Goal: Communication & Community: Answer question/provide support

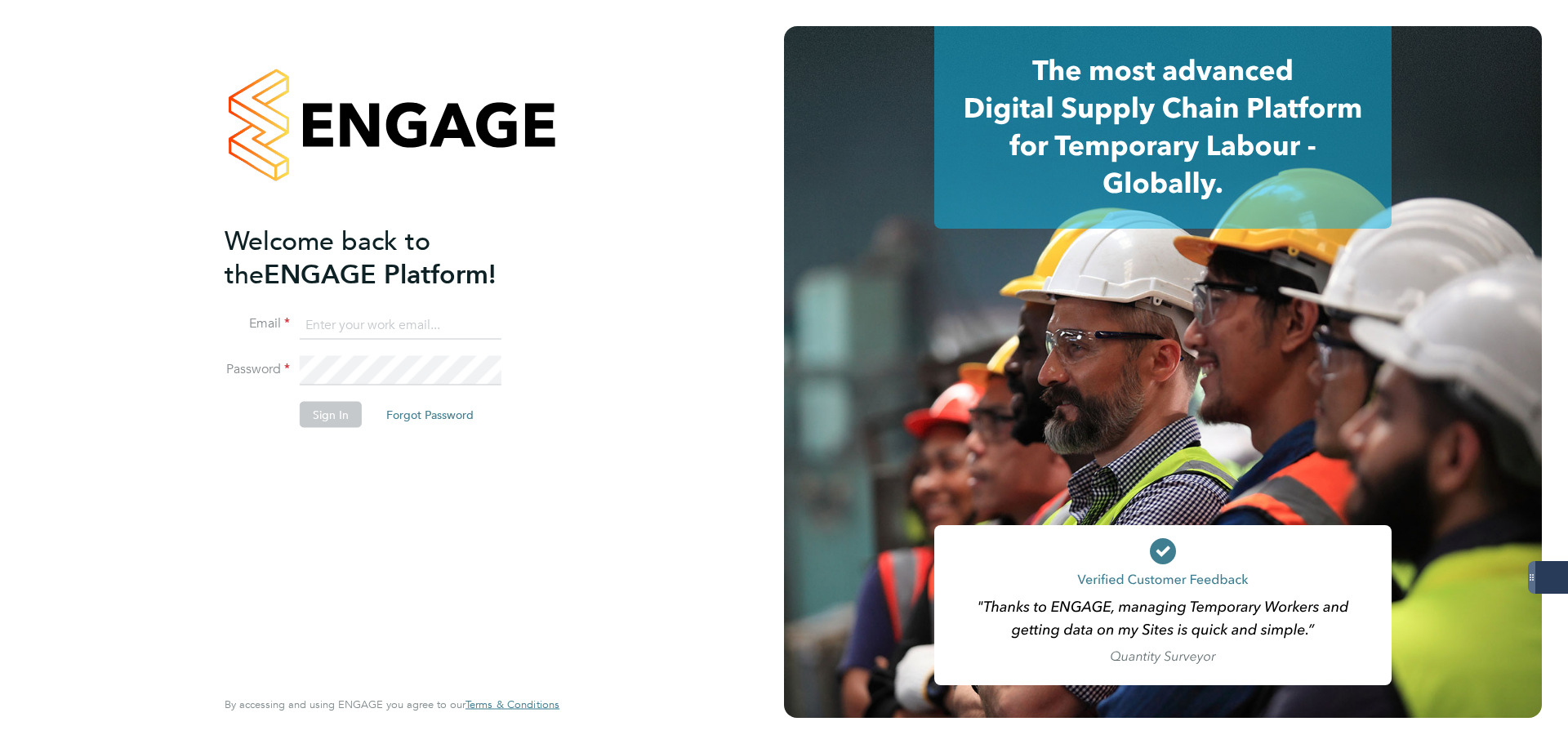
click at [485, 321] on keeper-lock "Open Keeper Popup" at bounding box center [485, 325] width 19 height 19
type input "oliver.jefferson@servicecare.org.uk"
click at [341, 395] on li "Password" at bounding box center [383, 379] width 318 height 46
click at [340, 403] on button "Sign In" at bounding box center [331, 415] width 62 height 26
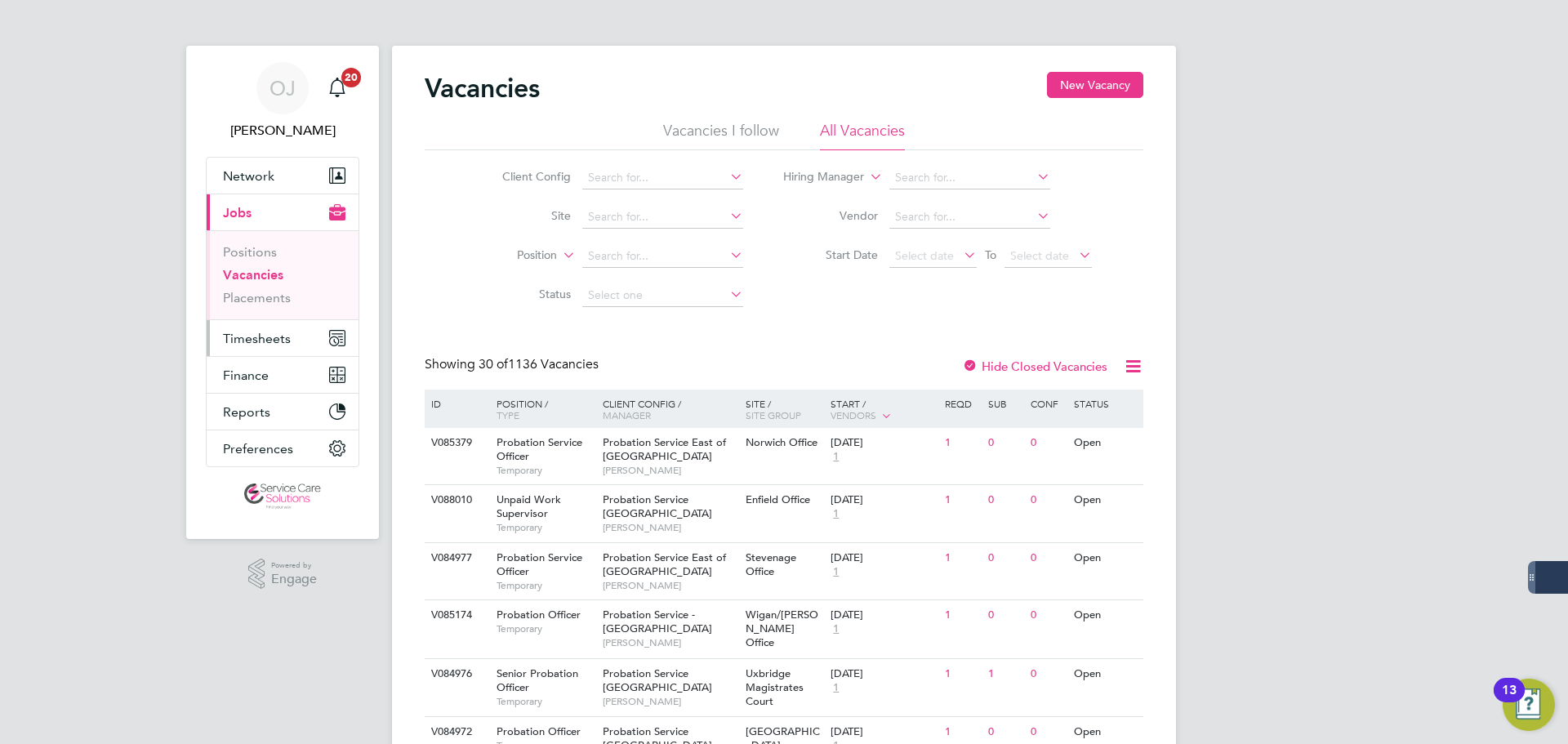
click at [268, 348] on button "Timesheets" at bounding box center [282, 338] width 152 height 36
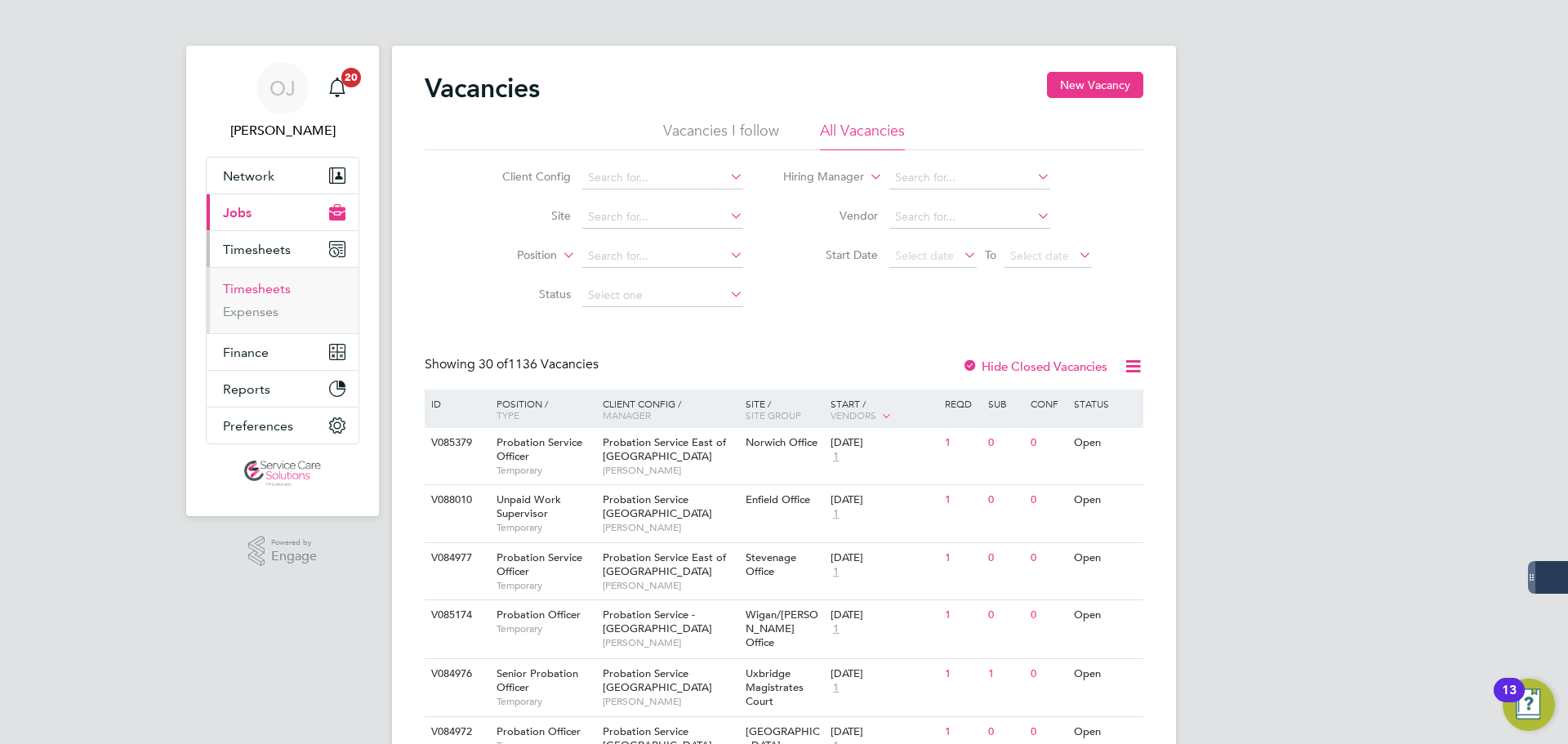
drag, startPoint x: 262, startPoint y: 285, endPoint x: 336, endPoint y: 285, distance: 74.0
click at [262, 285] on link "Timesheets" at bounding box center [257, 289] width 68 height 16
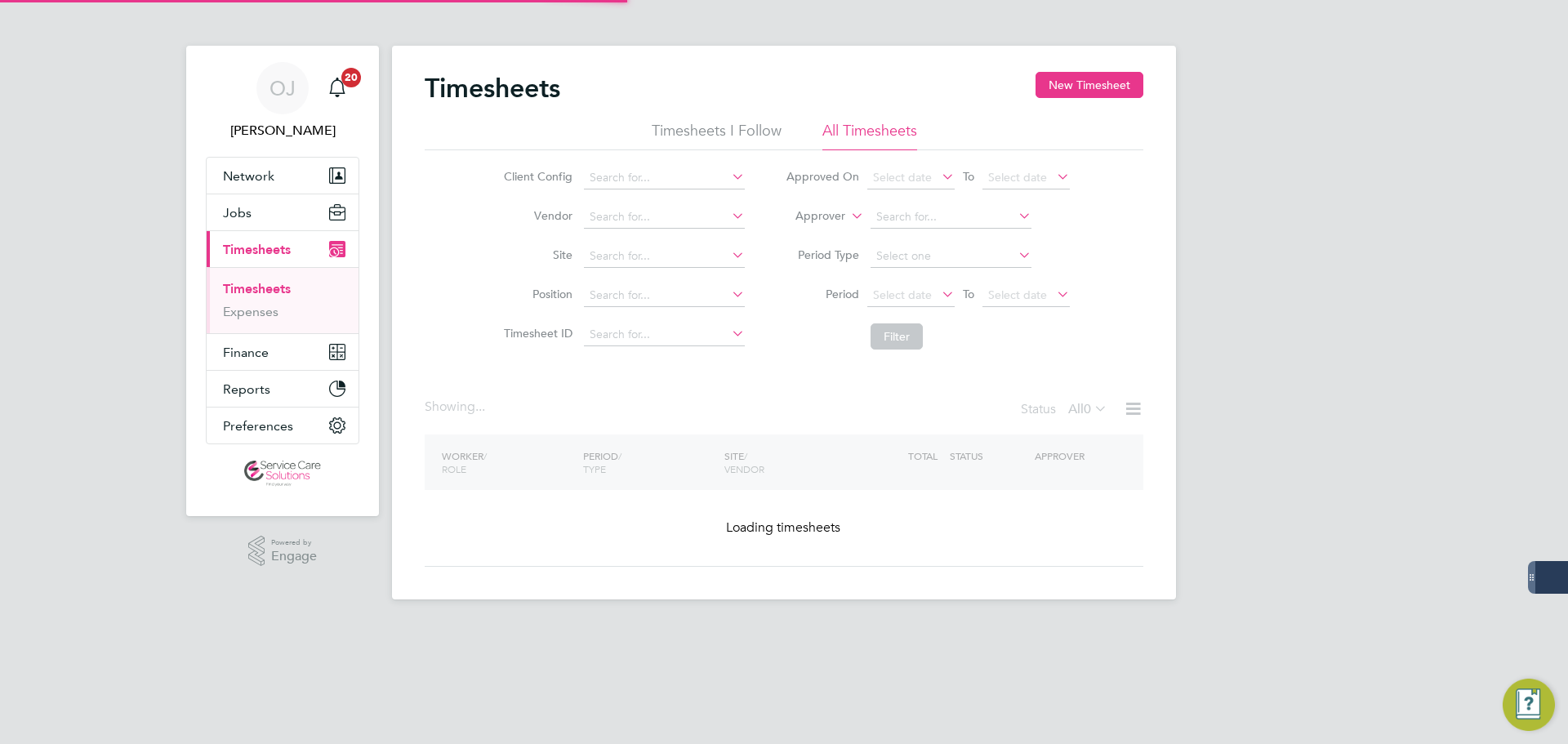
click at [847, 213] on icon at bounding box center [847, 212] width 0 height 15
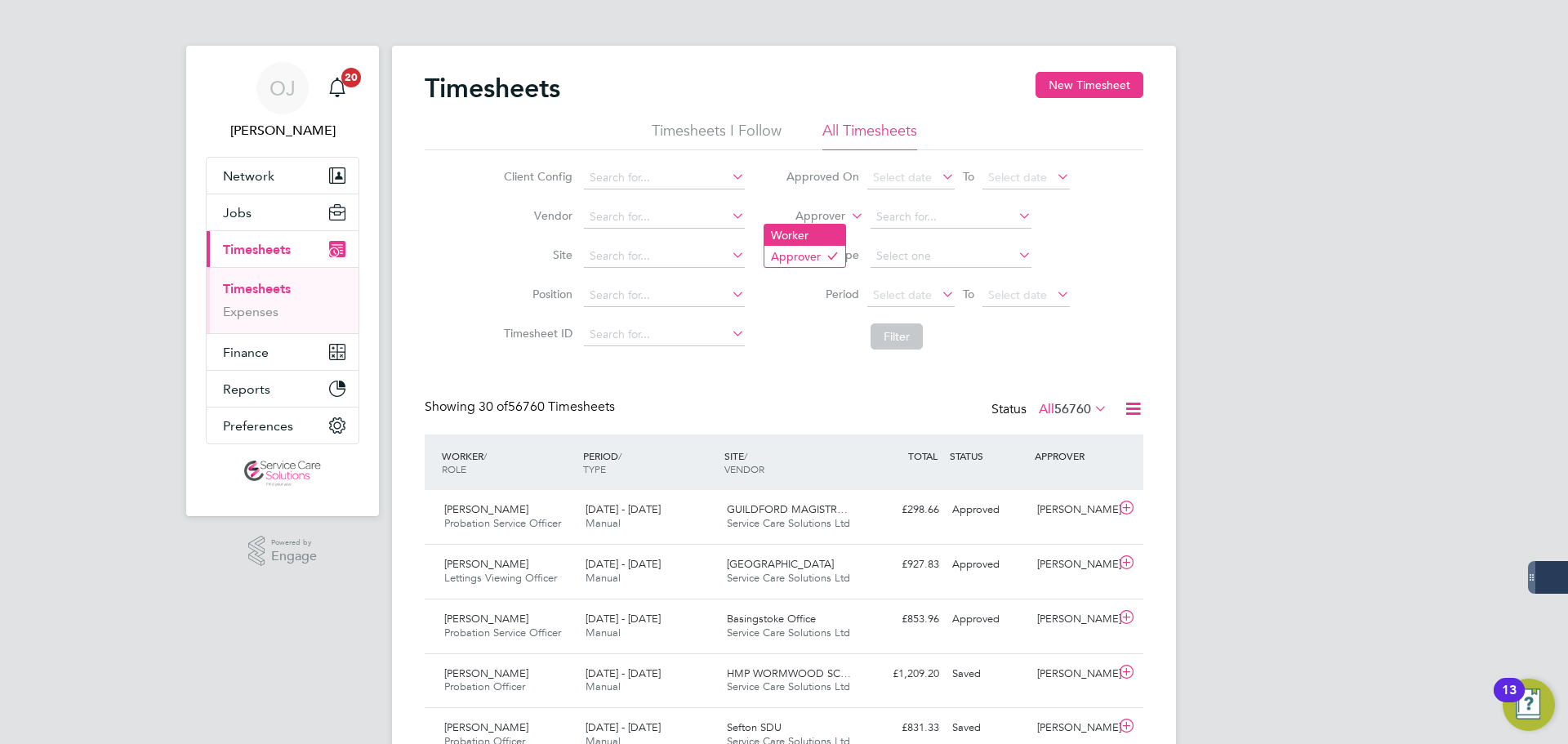
click at [820, 231] on li "Worker" at bounding box center [805, 235] width 81 height 21
click at [904, 214] on input at bounding box center [950, 217] width 161 height 23
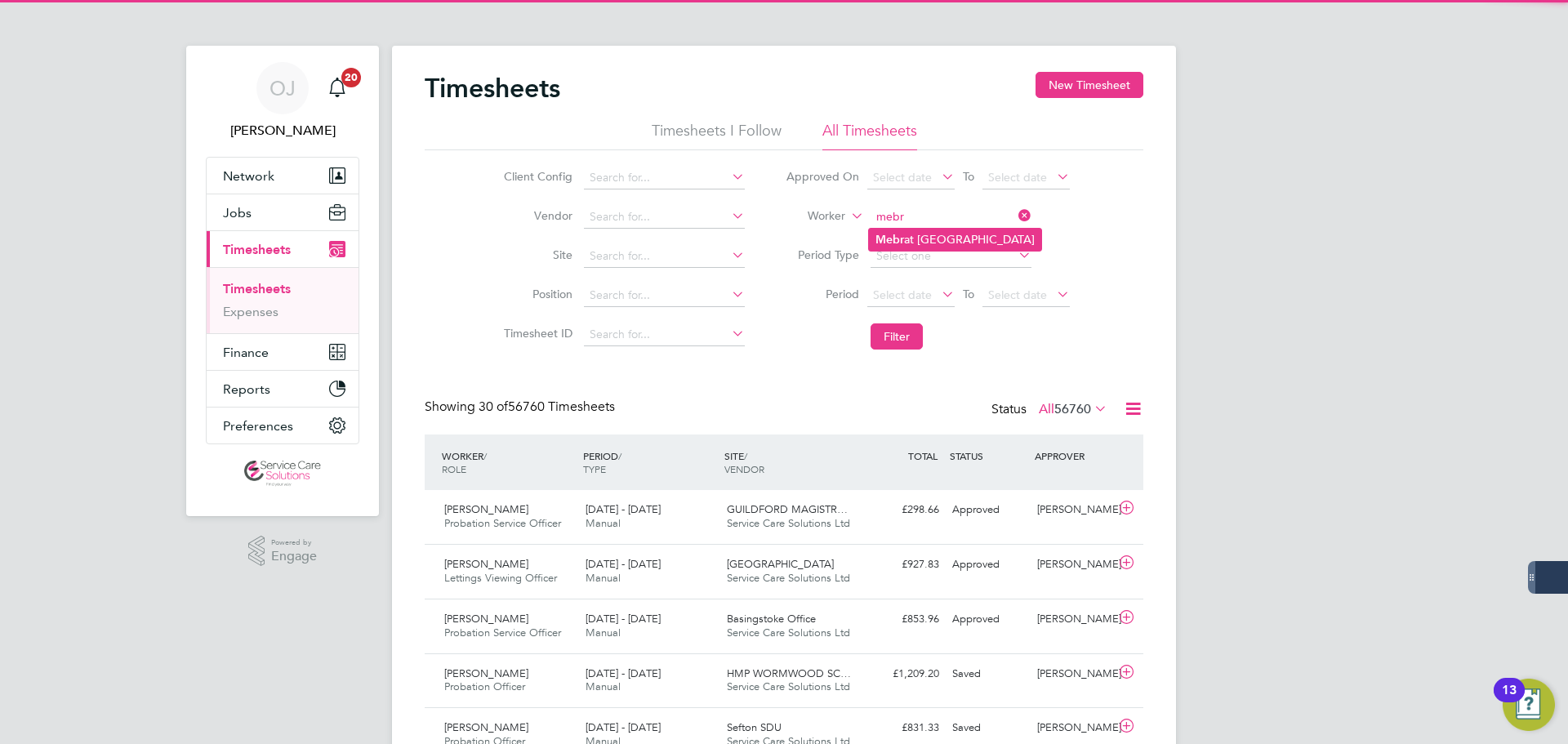
click at [921, 237] on li "Mebr at [GEOGRAPHIC_DATA]" at bounding box center [954, 240] width 172 height 22
type input "[PERSON_NAME]"
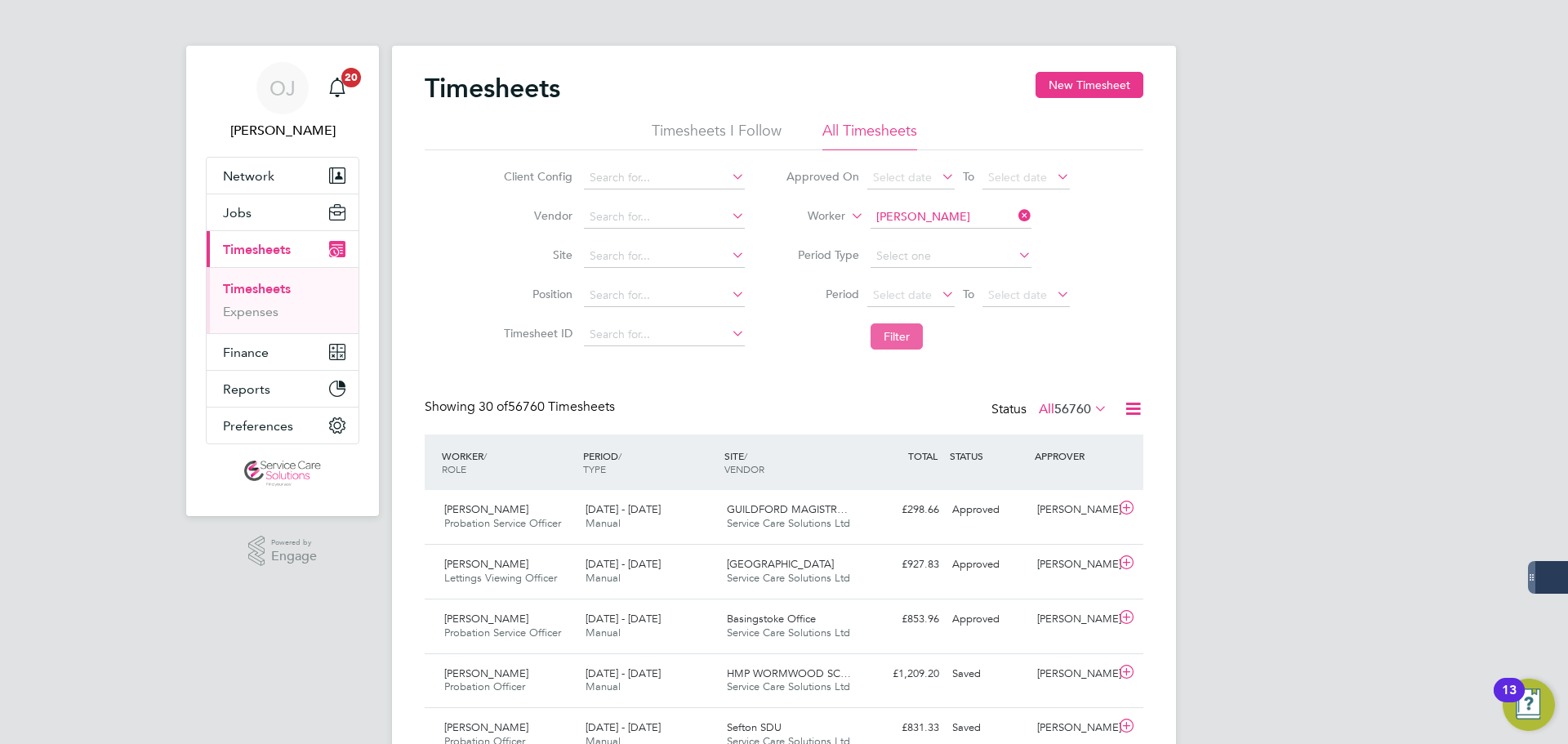
click at [900, 331] on button "Filter" at bounding box center [896, 337] width 52 height 26
click at [936, 215] on input at bounding box center [950, 217] width 161 height 23
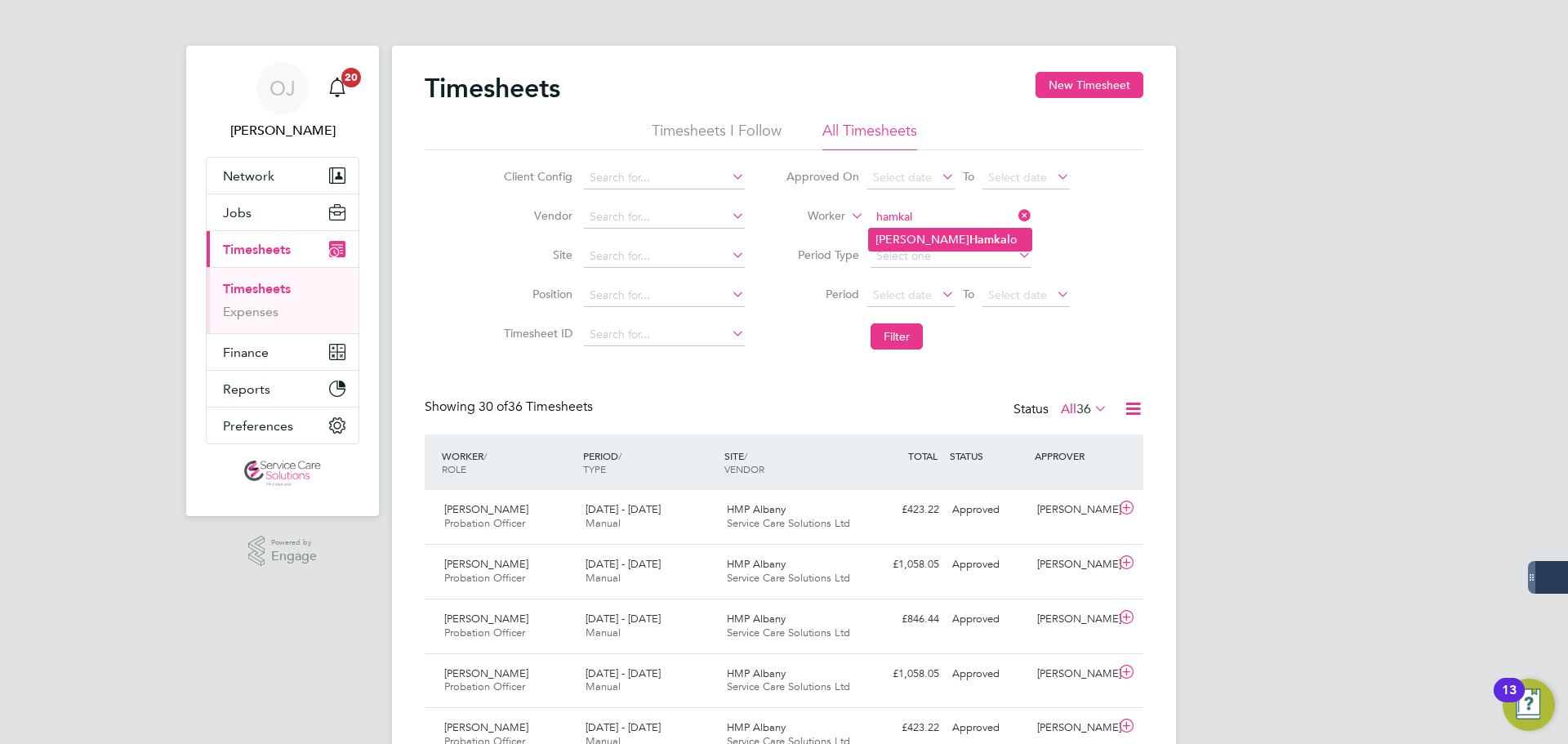
click at [970, 238] on b "Hamkal" at bounding box center [990, 239] width 40 height 14
type input "[PERSON_NAME]"
click at [918, 337] on button "Filter" at bounding box center [896, 337] width 52 height 26
click at [930, 218] on input at bounding box center [950, 217] width 161 height 23
click at [970, 235] on b "Bham" at bounding box center [984, 239] width 30 height 14
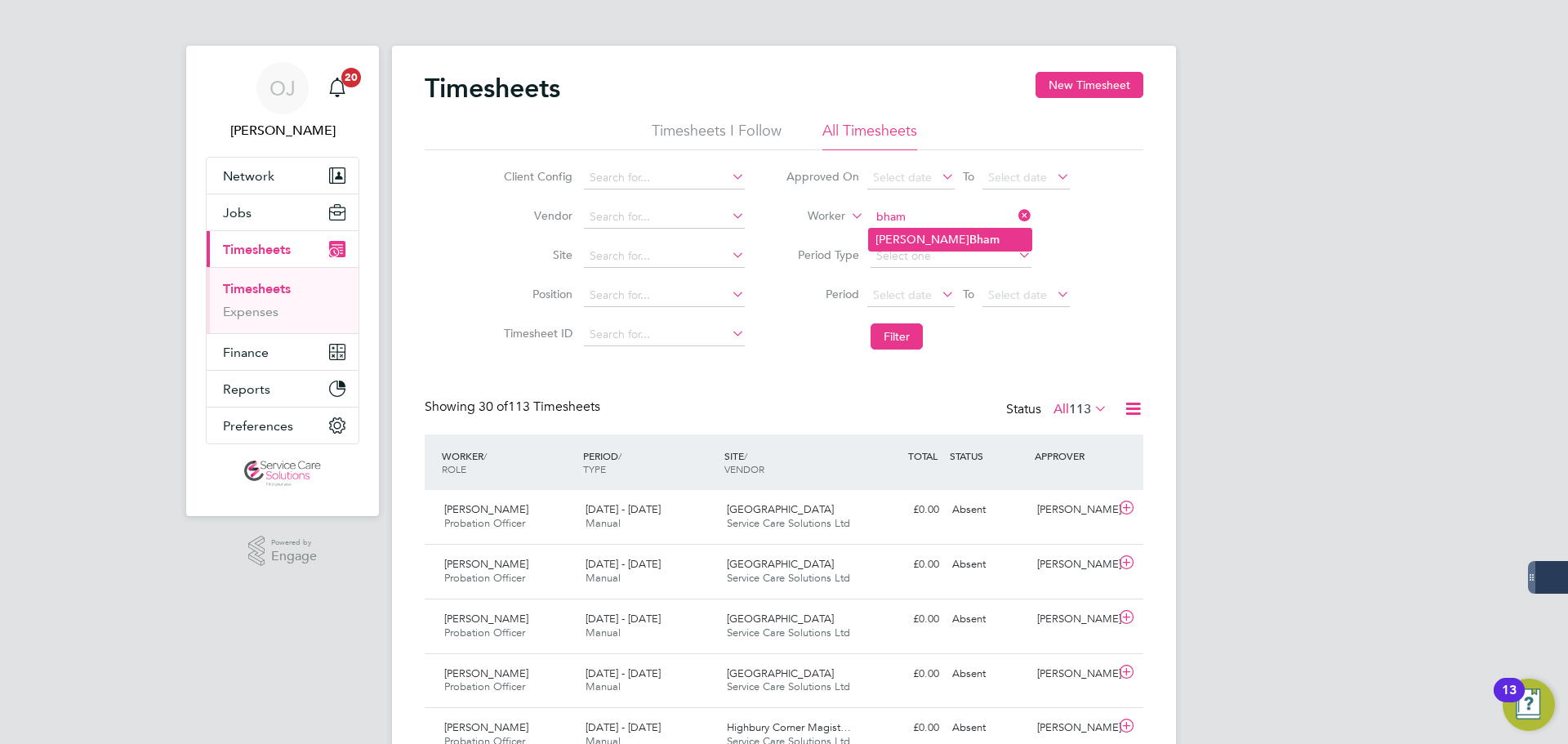
type input "[PERSON_NAME]"
click at [913, 332] on button "Filter" at bounding box center [896, 337] width 52 height 26
click at [690, 506] on div "[DATE] - [DATE] Manual" at bounding box center [650, 517] width 142 height 40
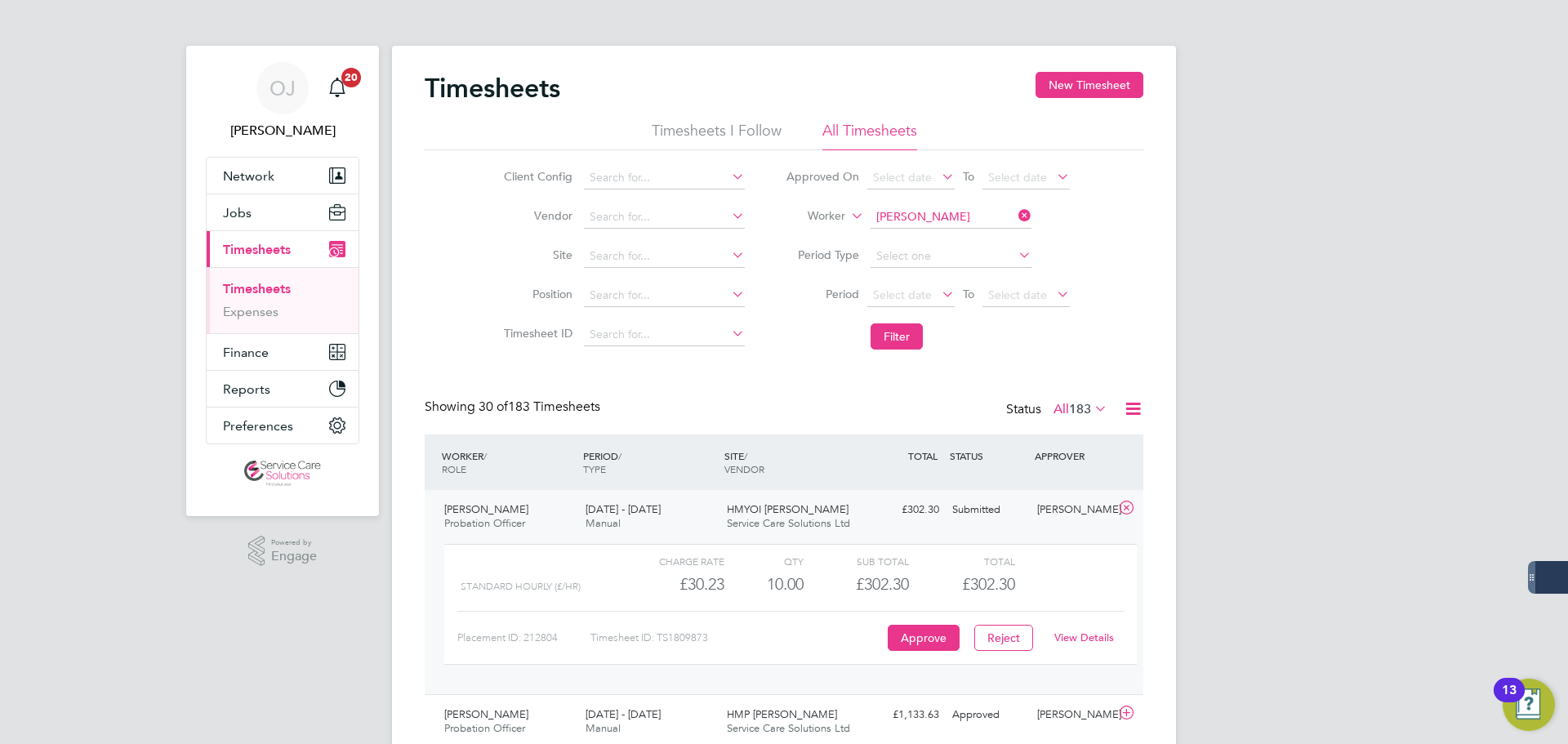
click at [1082, 636] on link "View Details" at bounding box center [1084, 637] width 60 height 14
click at [915, 332] on button "Filter" at bounding box center [896, 337] width 52 height 26
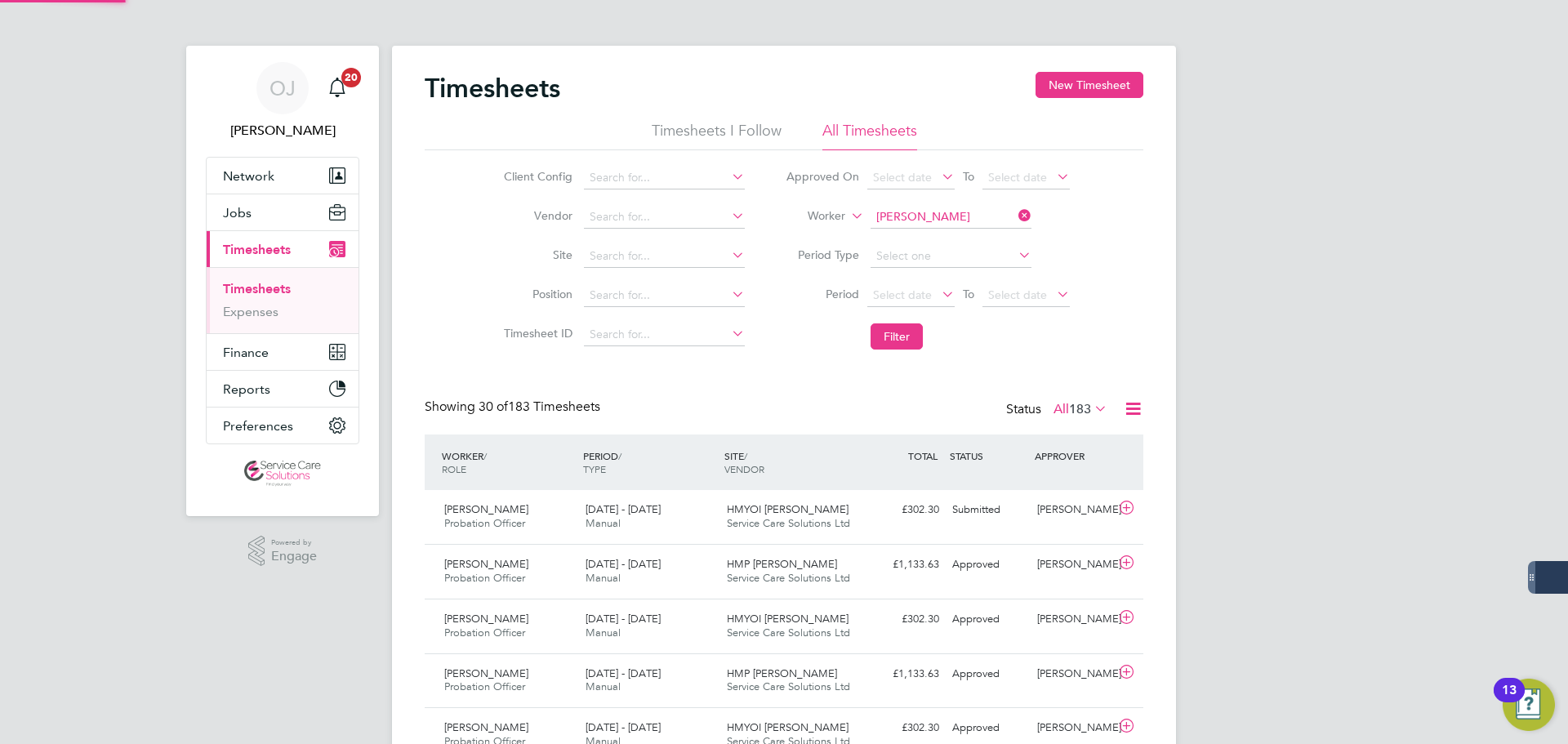
scroll to position [41, 142]
click at [949, 219] on input at bounding box center [950, 217] width 161 height 23
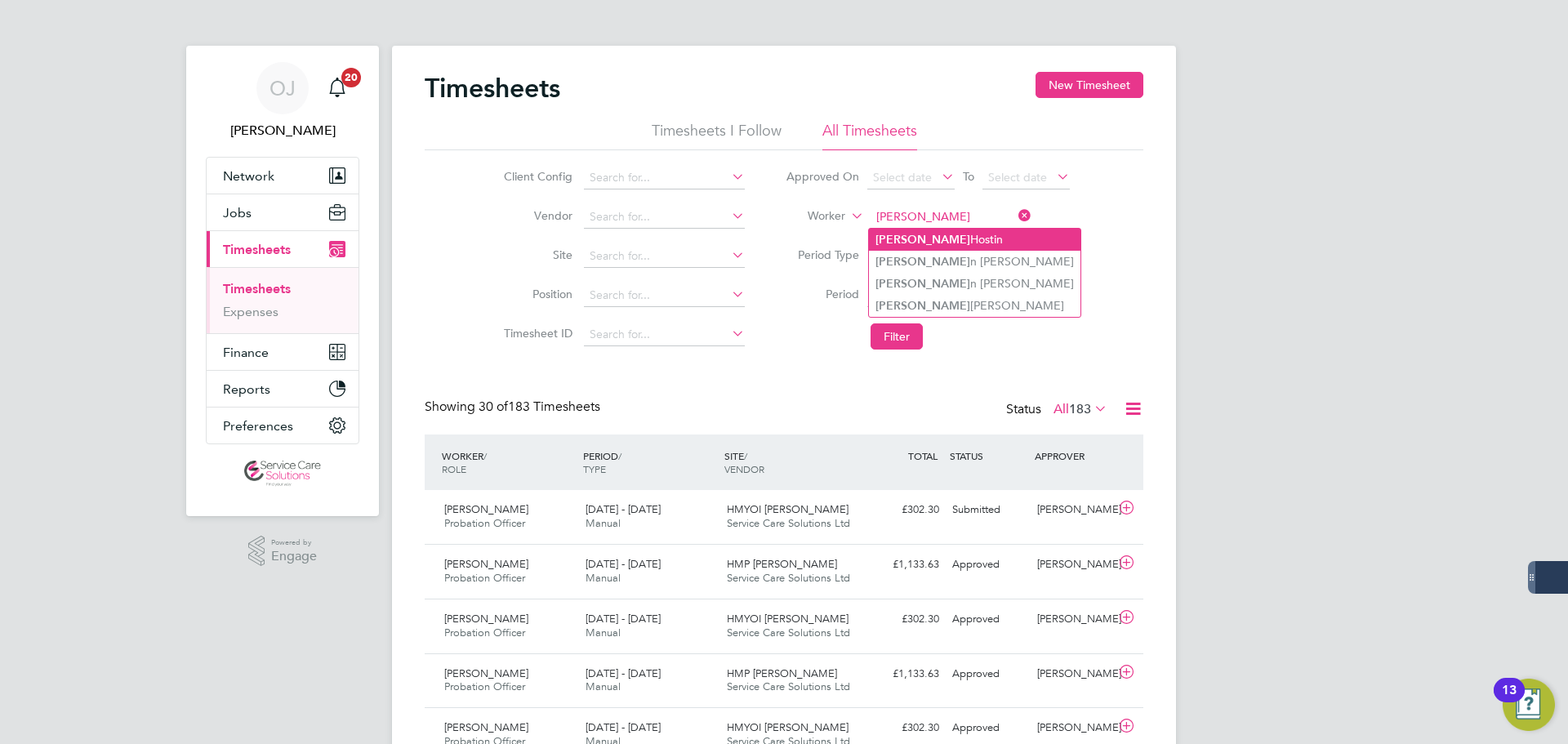
click at [947, 240] on li "[PERSON_NAME]" at bounding box center [974, 240] width 211 height 22
type input "[PERSON_NAME]"
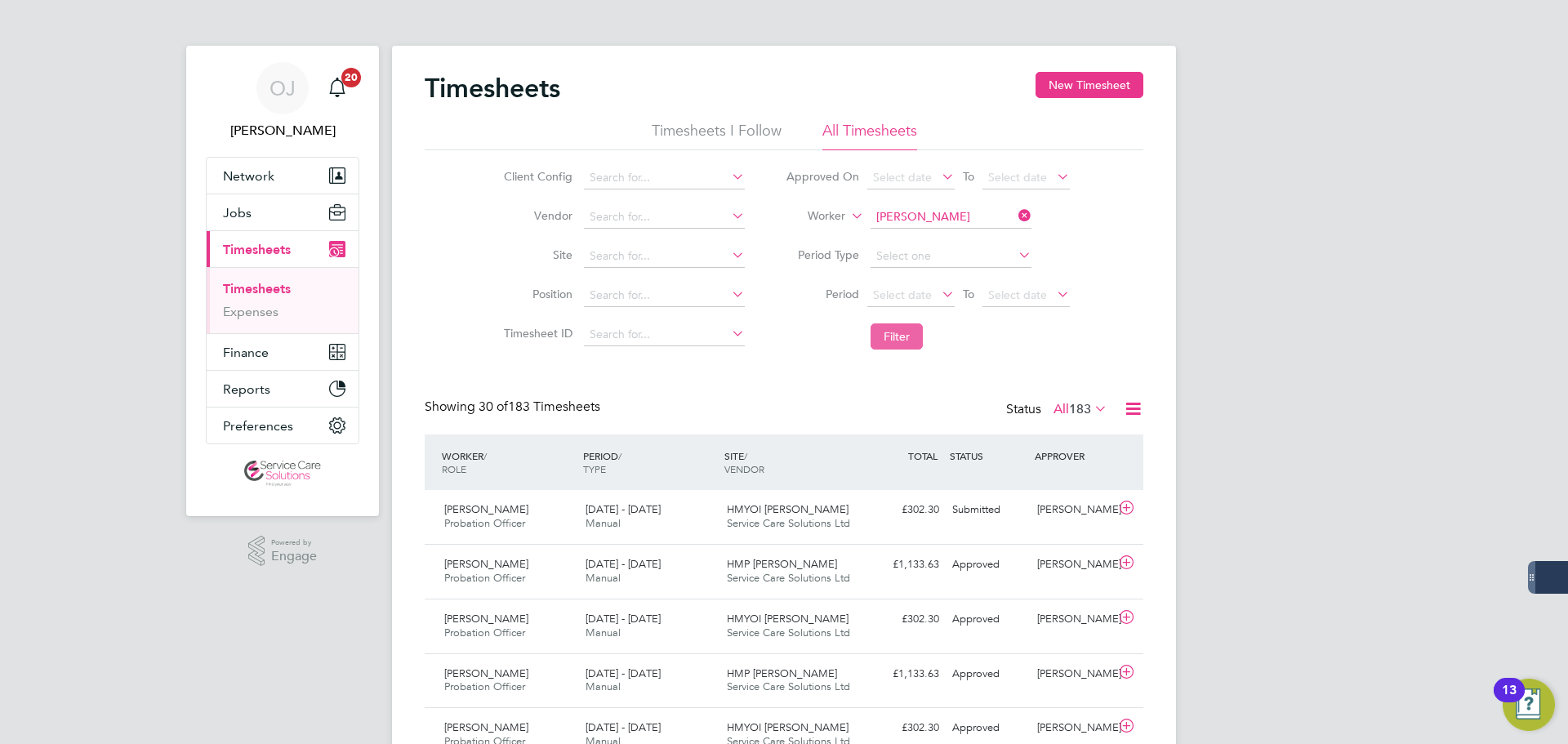
click at [908, 339] on button "Filter" at bounding box center [896, 337] width 52 height 26
click at [730, 574] on span "Service Care Solutions Ltd" at bounding box center [789, 578] width 123 height 14
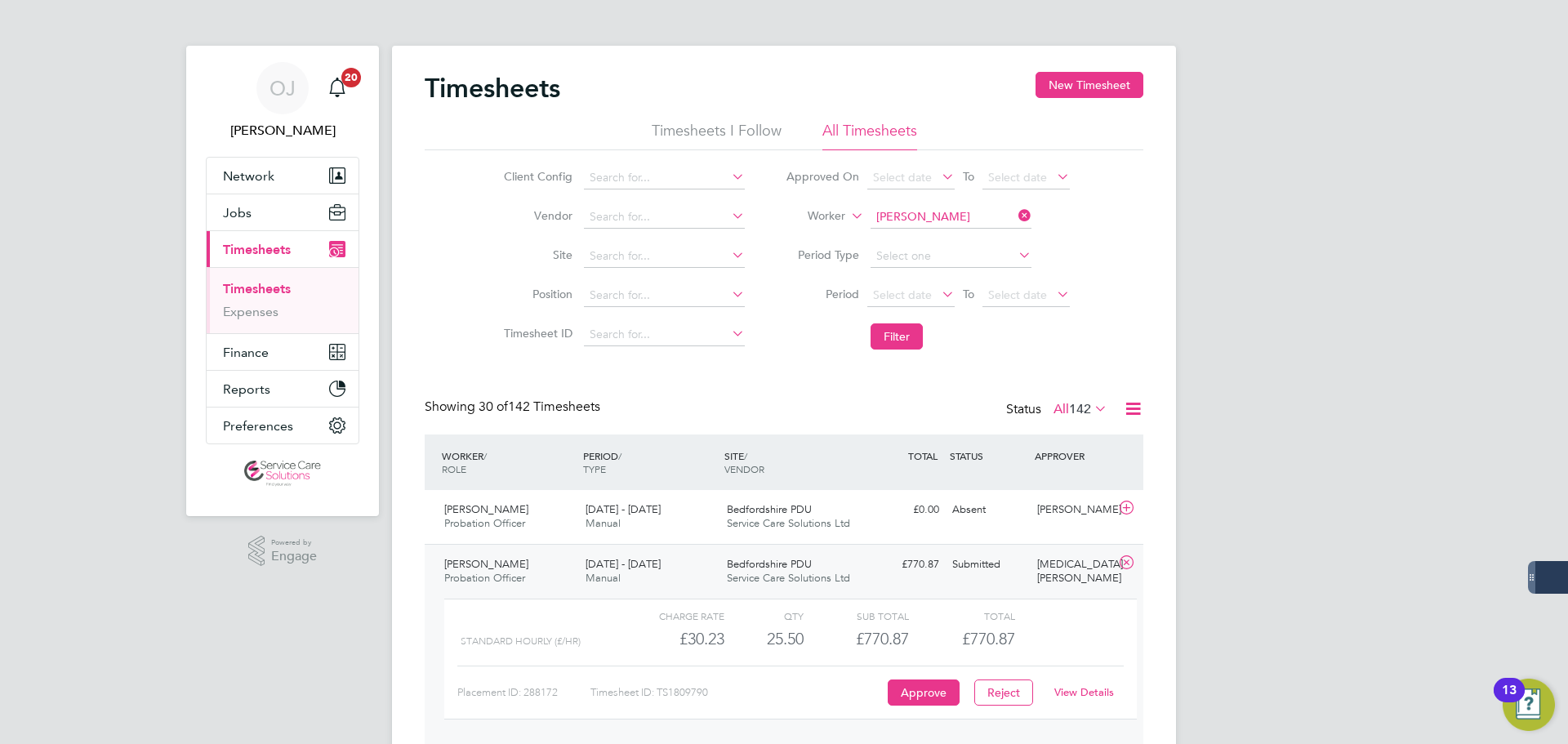
click at [1098, 691] on link "View Details" at bounding box center [1084, 692] width 60 height 14
drag, startPoint x: 255, startPoint y: 177, endPoint x: 286, endPoint y: 212, distance: 46.8
click at [256, 177] on span "Network" at bounding box center [249, 176] width 51 height 16
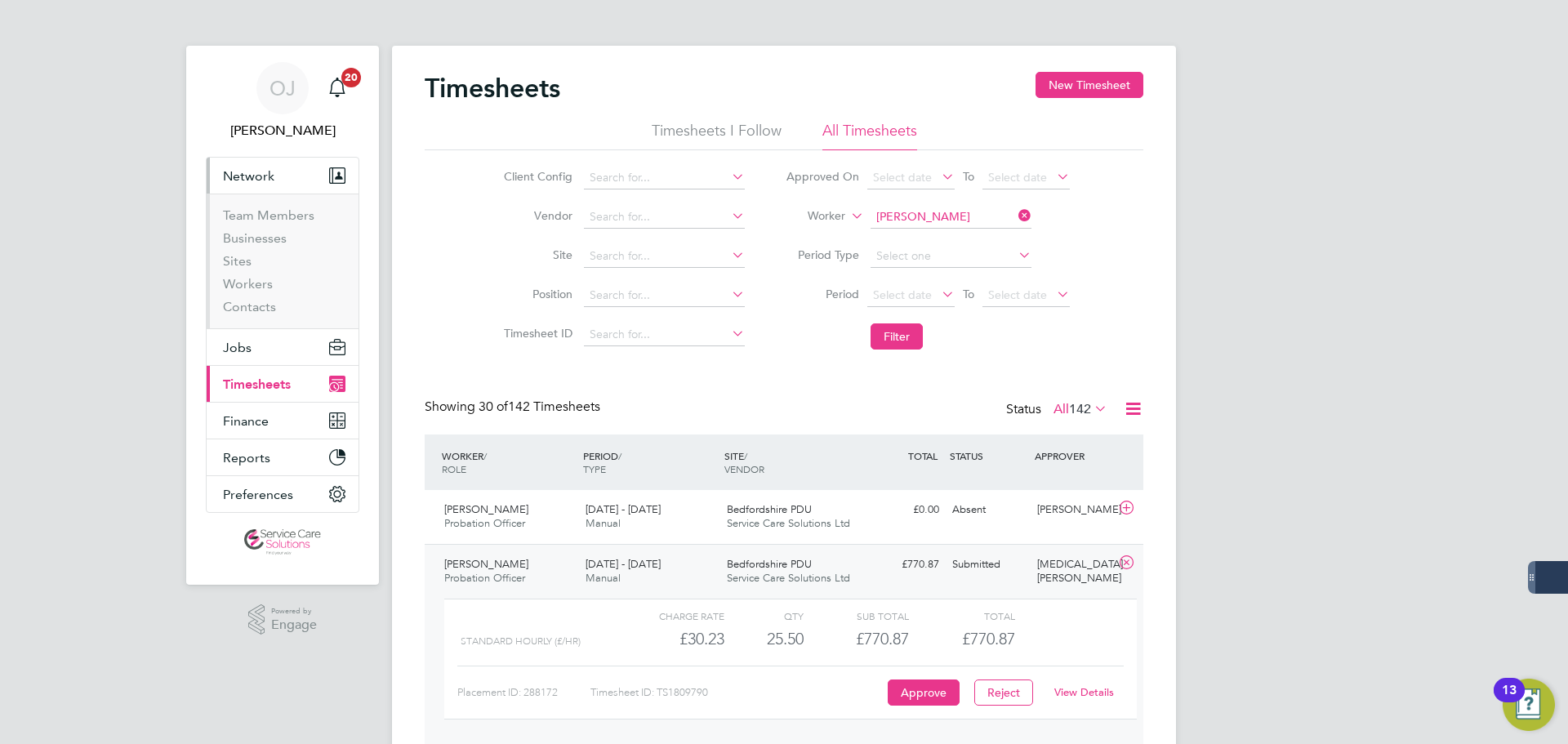
click at [258, 315] on ul "Team Members Businesses Sites Workers Contacts" at bounding box center [282, 261] width 152 height 135
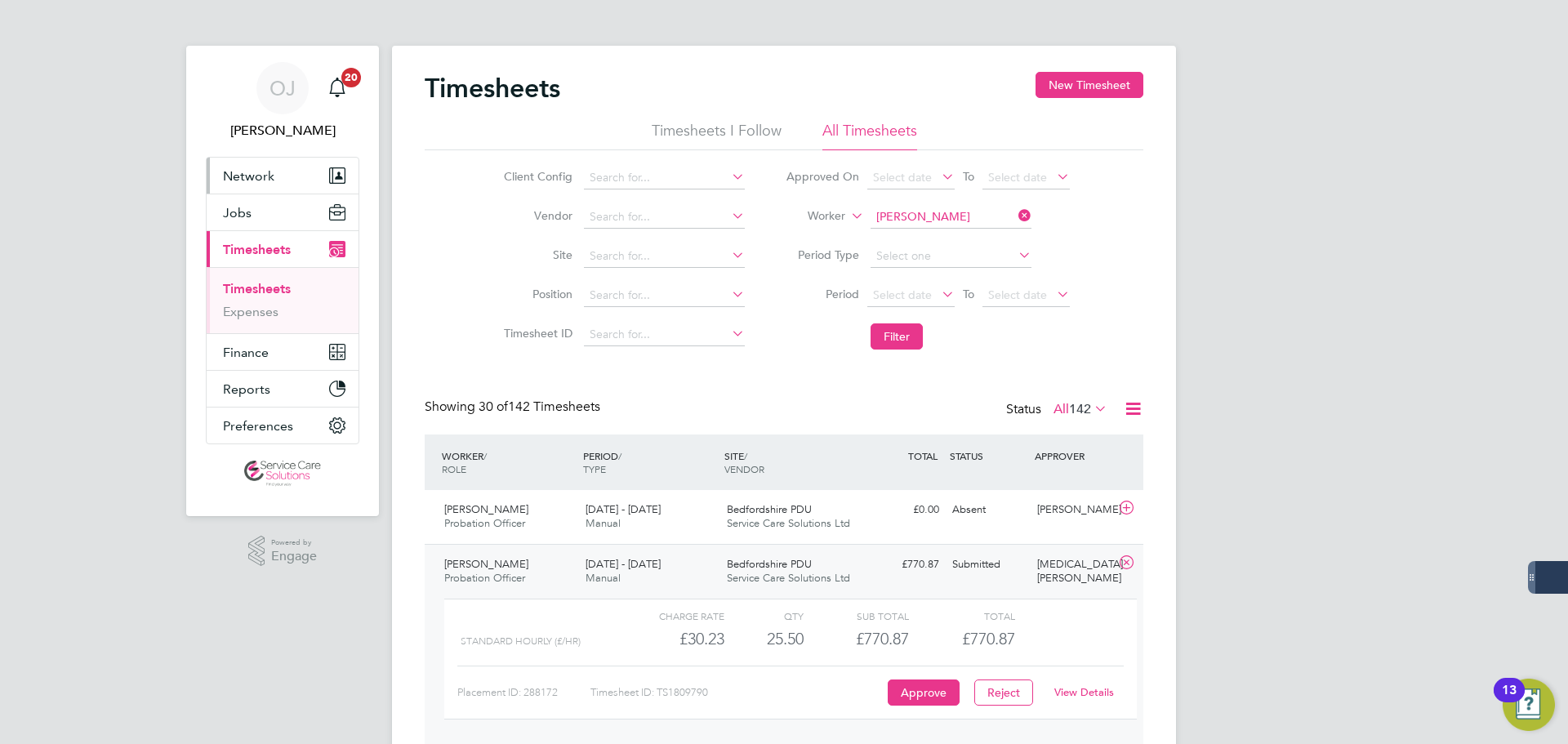
click at [301, 179] on button "Network" at bounding box center [282, 175] width 152 height 36
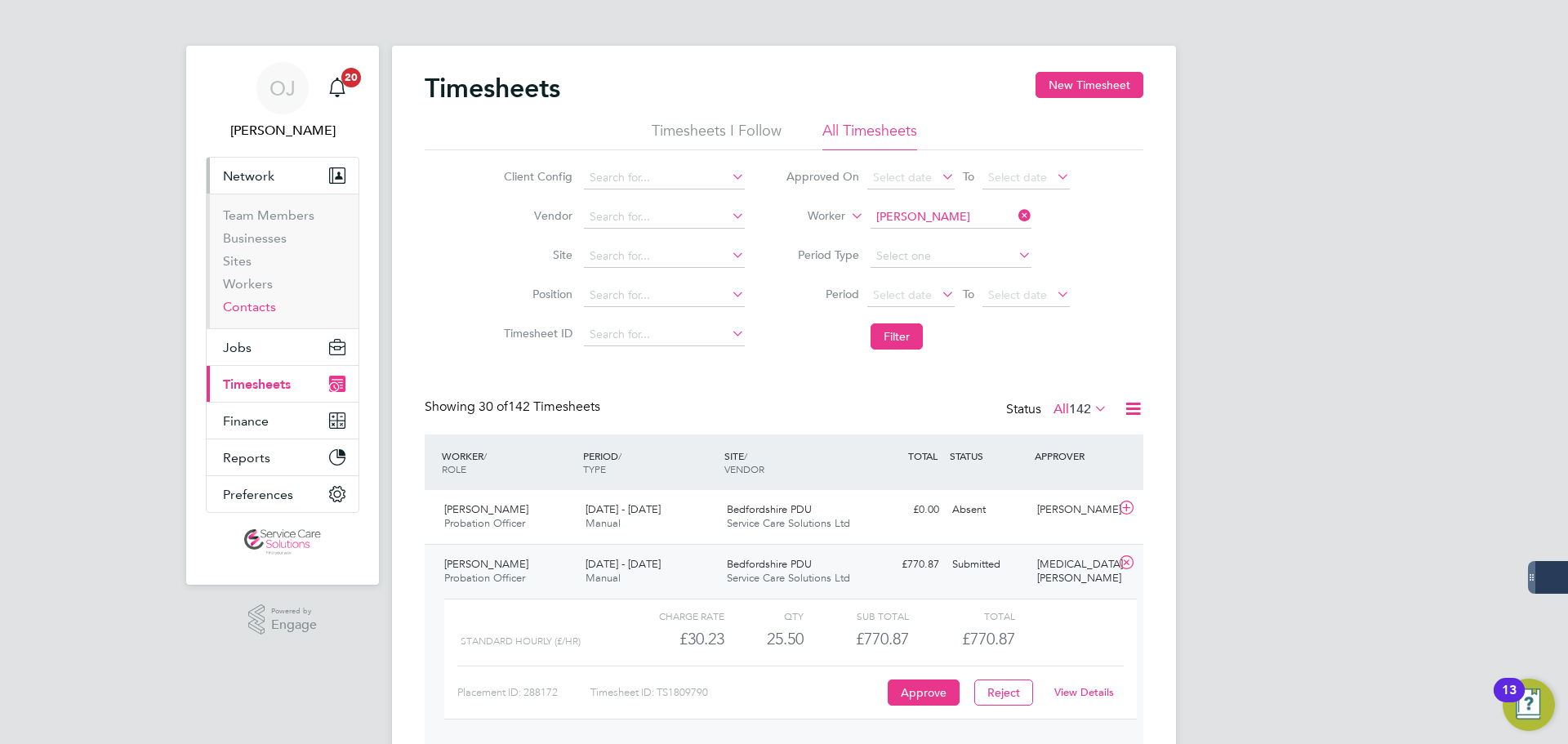
click at [261, 303] on link "Contacts" at bounding box center [250, 306] width 53 height 16
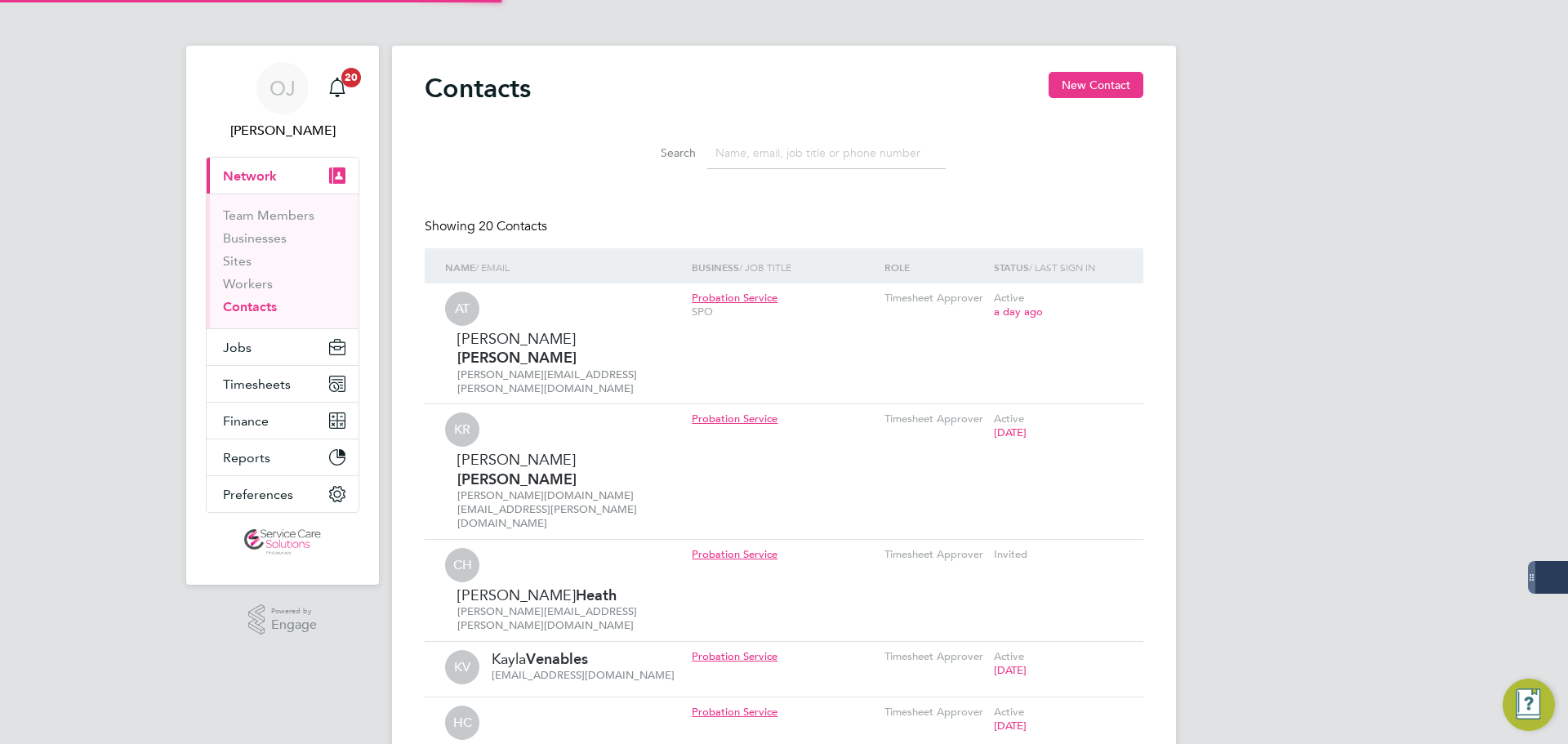
click at [787, 145] on input at bounding box center [825, 153] width 238 height 32
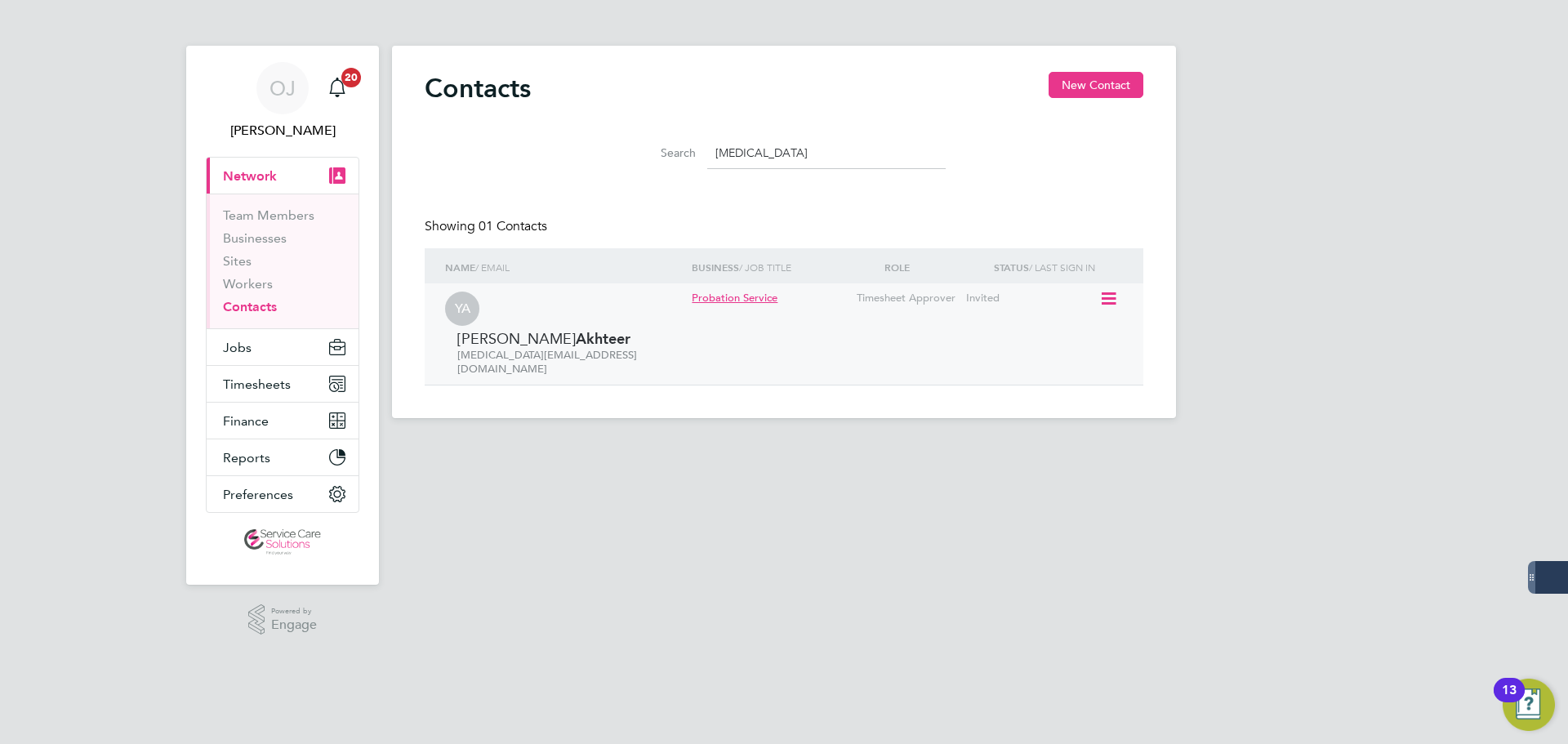
type input "[MEDICAL_DATA]"
click at [1103, 294] on icon at bounding box center [1108, 299] width 17 height 19
click at [1058, 363] on li "Invite contact to platform" at bounding box center [1036, 368] width 154 height 23
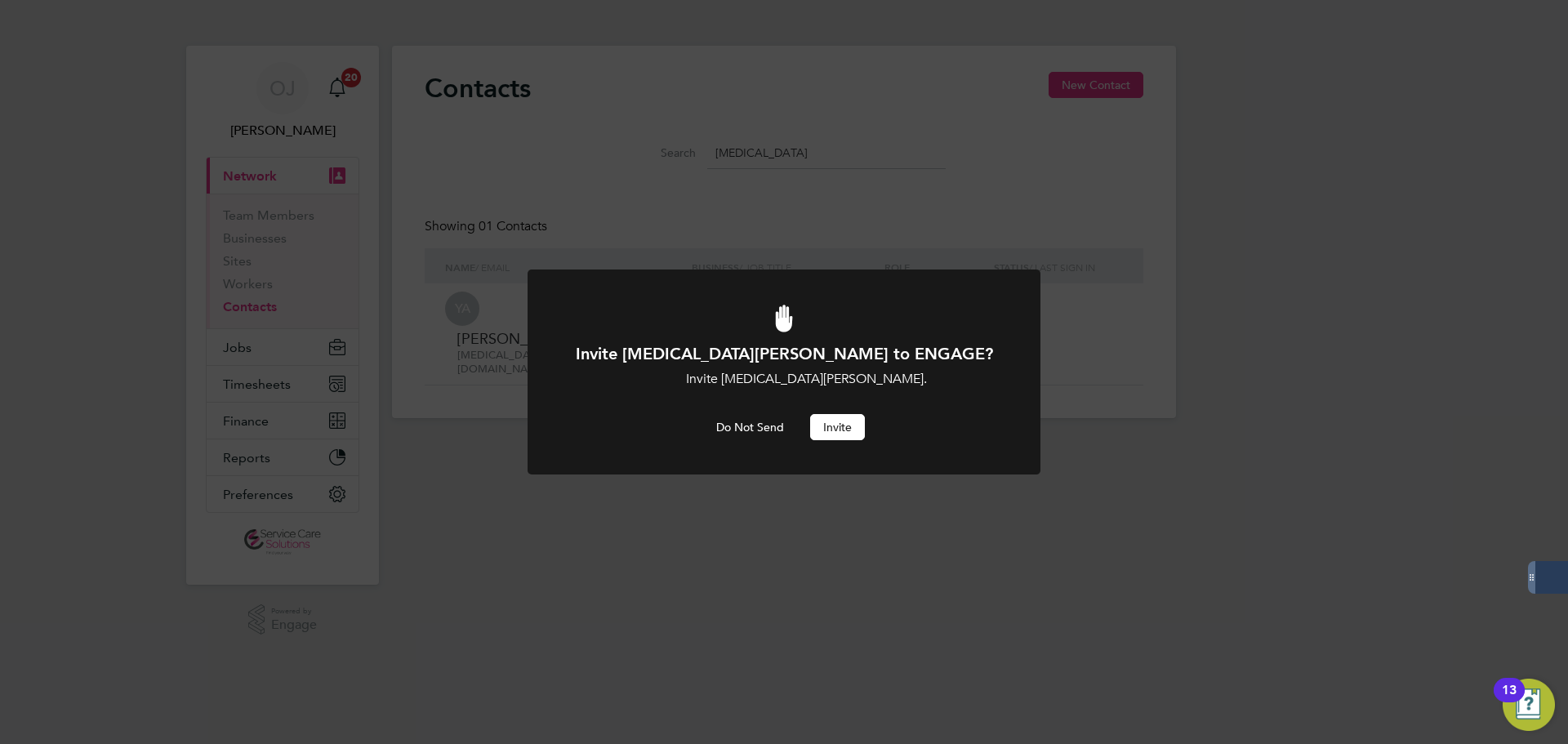
click at [853, 427] on button "Invite" at bounding box center [837, 427] width 55 height 26
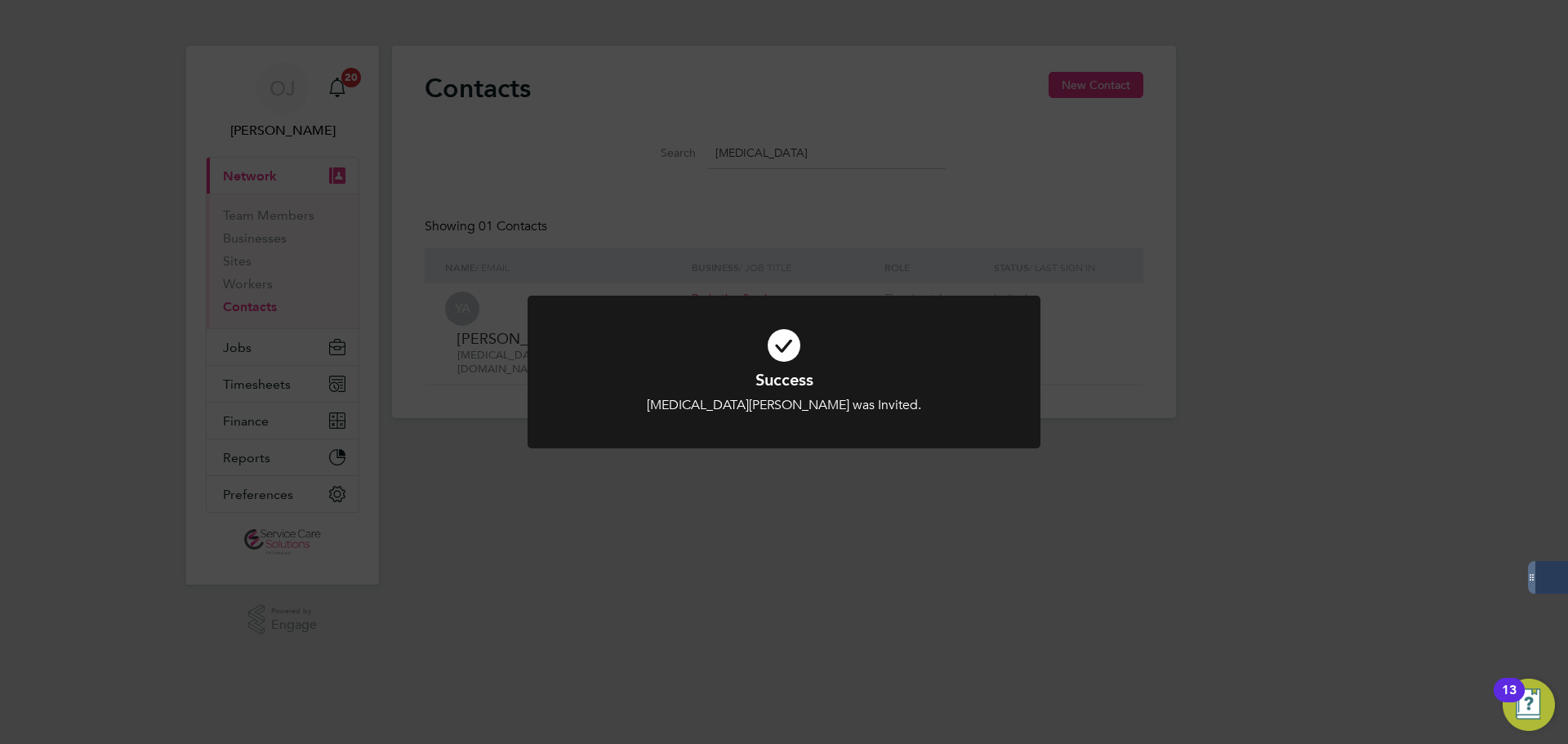
click at [1009, 534] on div "Success [MEDICAL_DATA][PERSON_NAME] was Invited. Cancel Okay" at bounding box center [784, 372] width 1568 height 744
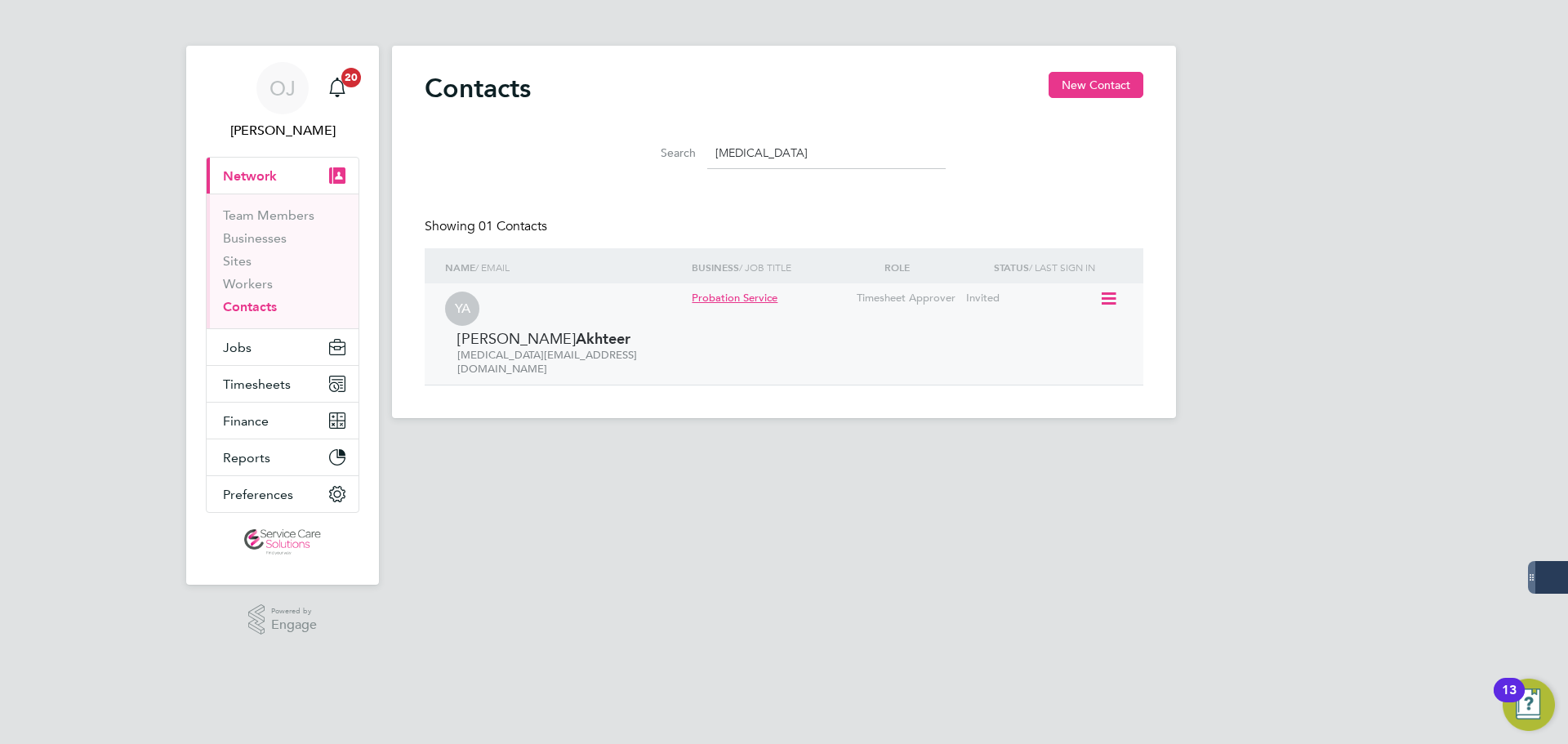
click at [1116, 293] on icon at bounding box center [1108, 299] width 17 height 19
click at [1028, 363] on li "Invite contact to platform" at bounding box center [1036, 368] width 154 height 23
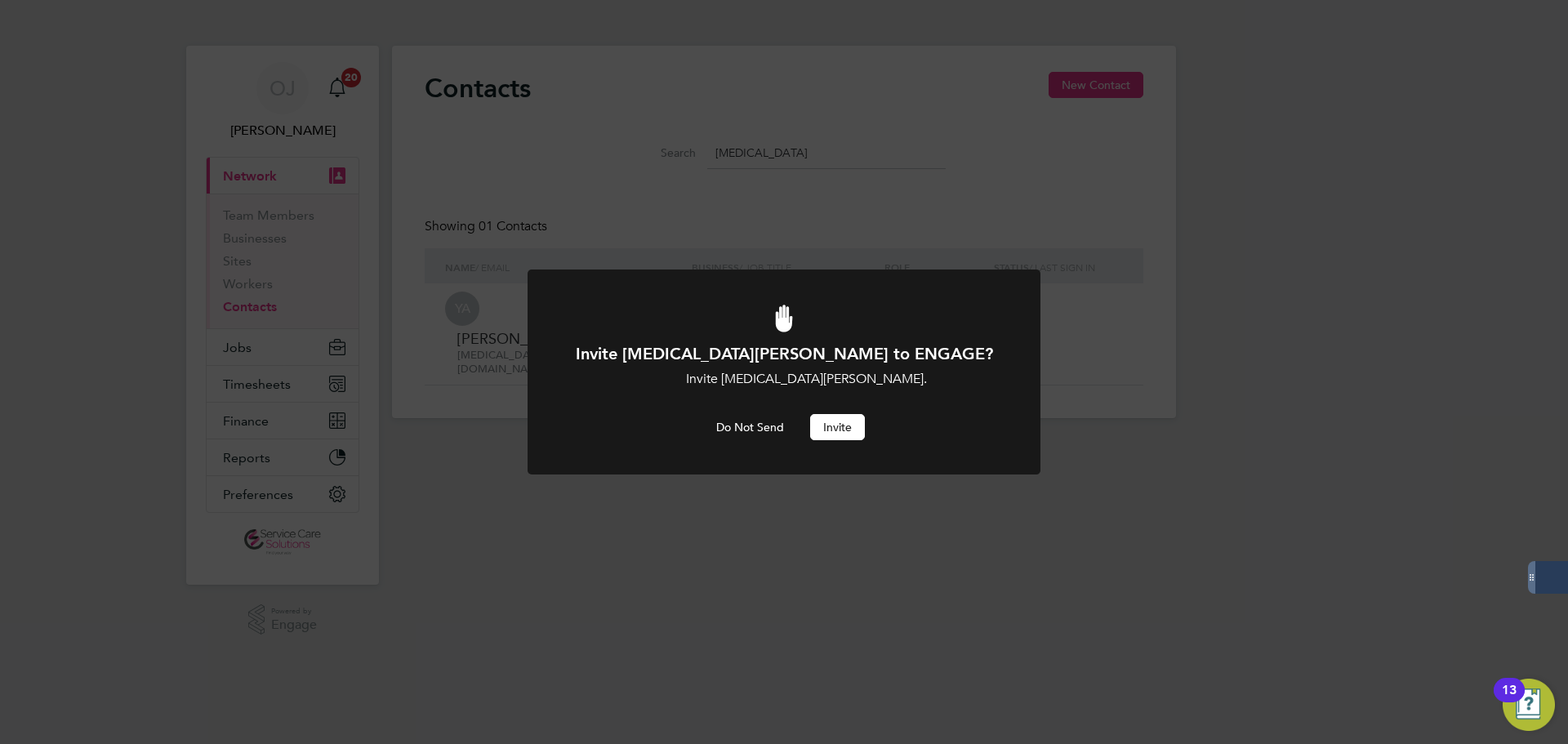
click at [840, 426] on button "Invite" at bounding box center [837, 427] width 55 height 26
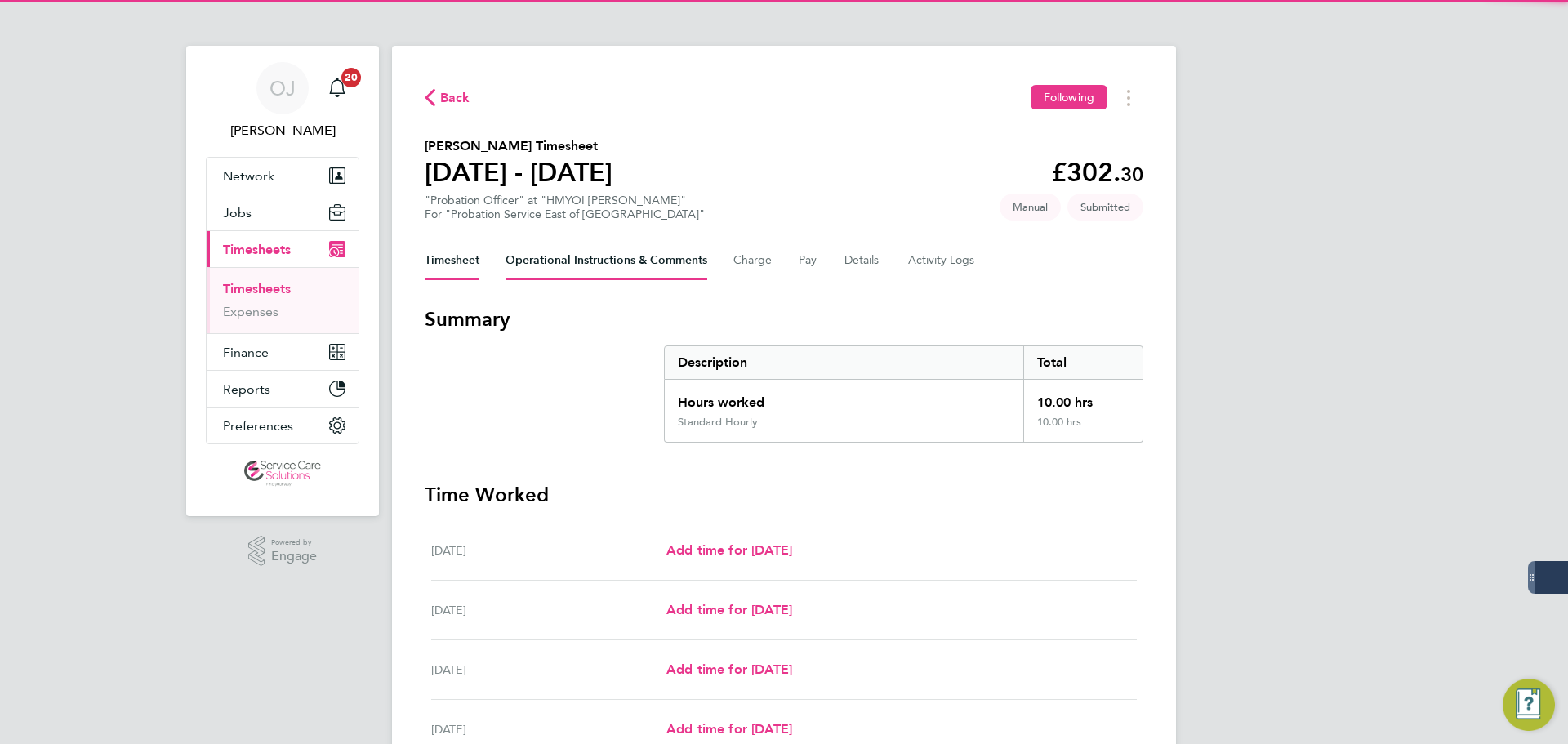
click at [574, 258] on Comments-tab "Operational Instructions & Comments" at bounding box center [606, 260] width 201 height 40
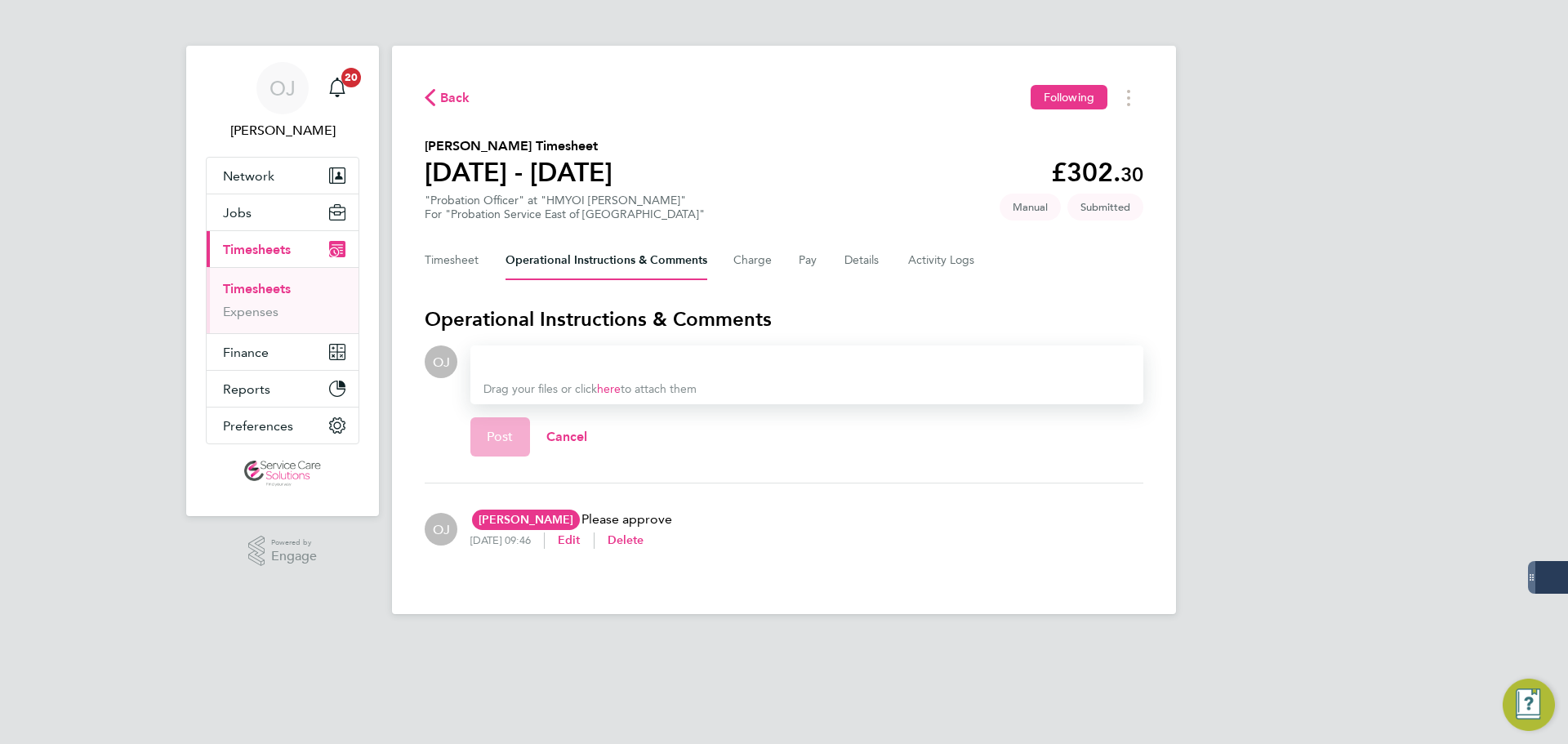
click at [517, 355] on div at bounding box center [807, 361] width 647 height 19
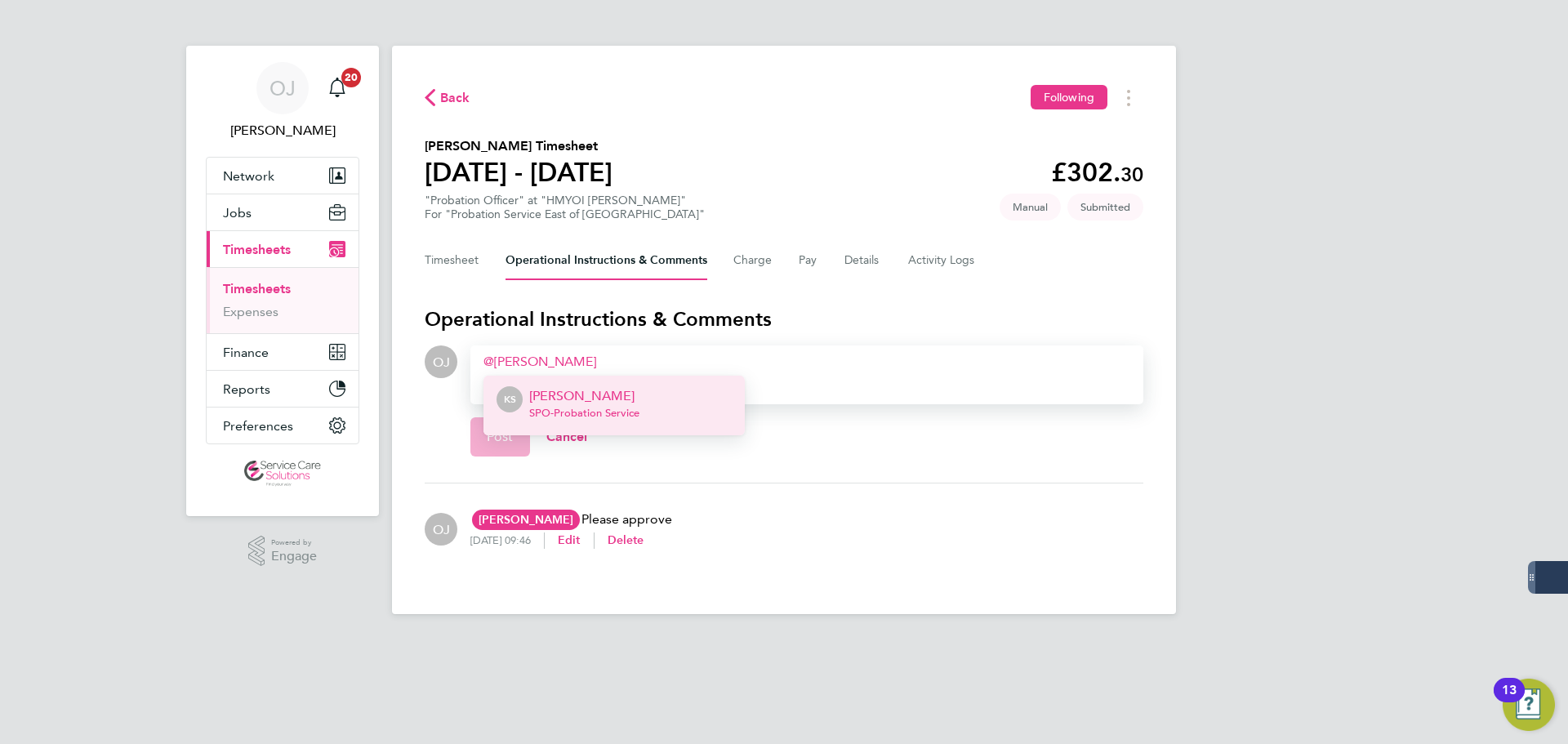
click at [595, 392] on p "[PERSON_NAME]" at bounding box center [585, 395] width 110 height 19
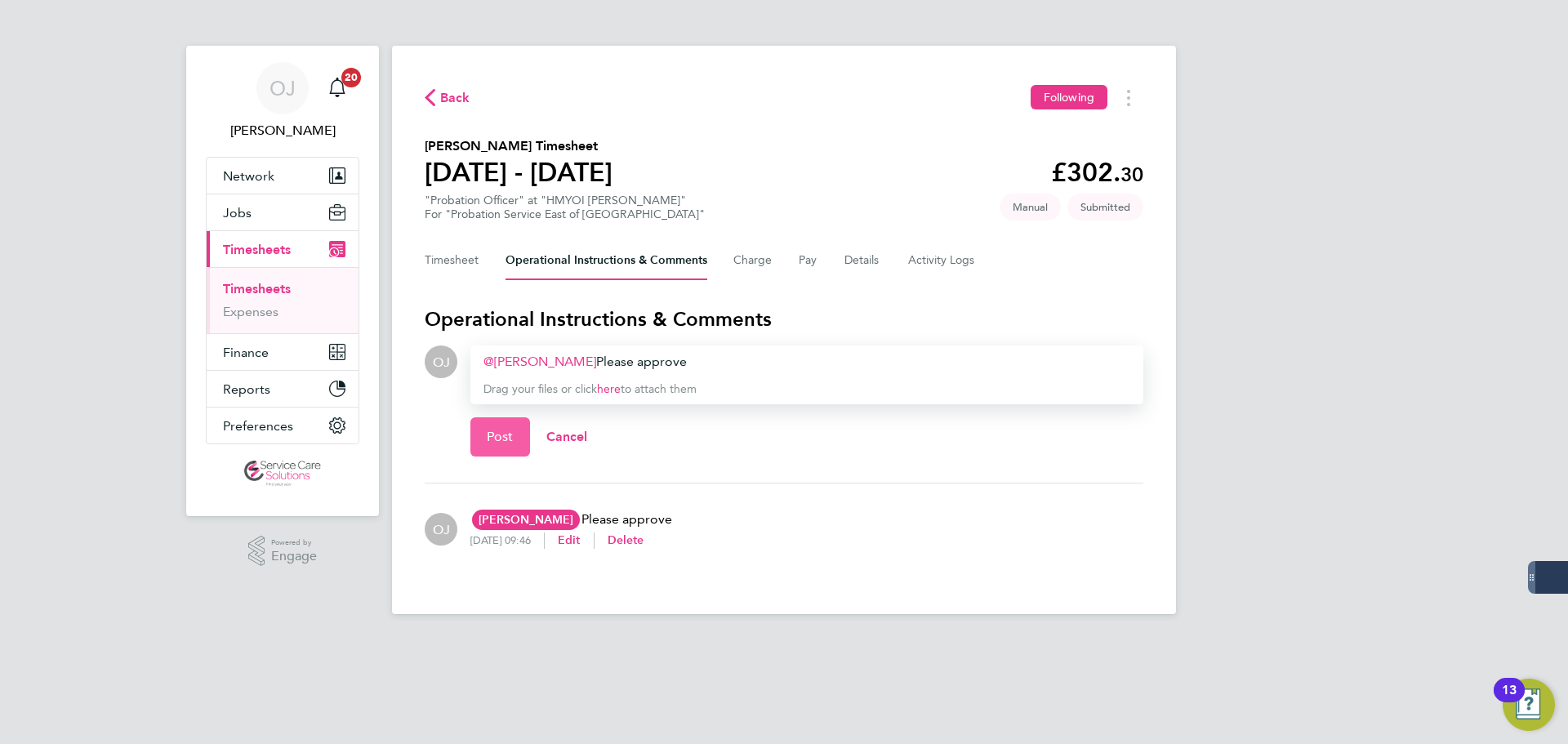
click at [503, 436] on span "Post" at bounding box center [500, 437] width 27 height 17
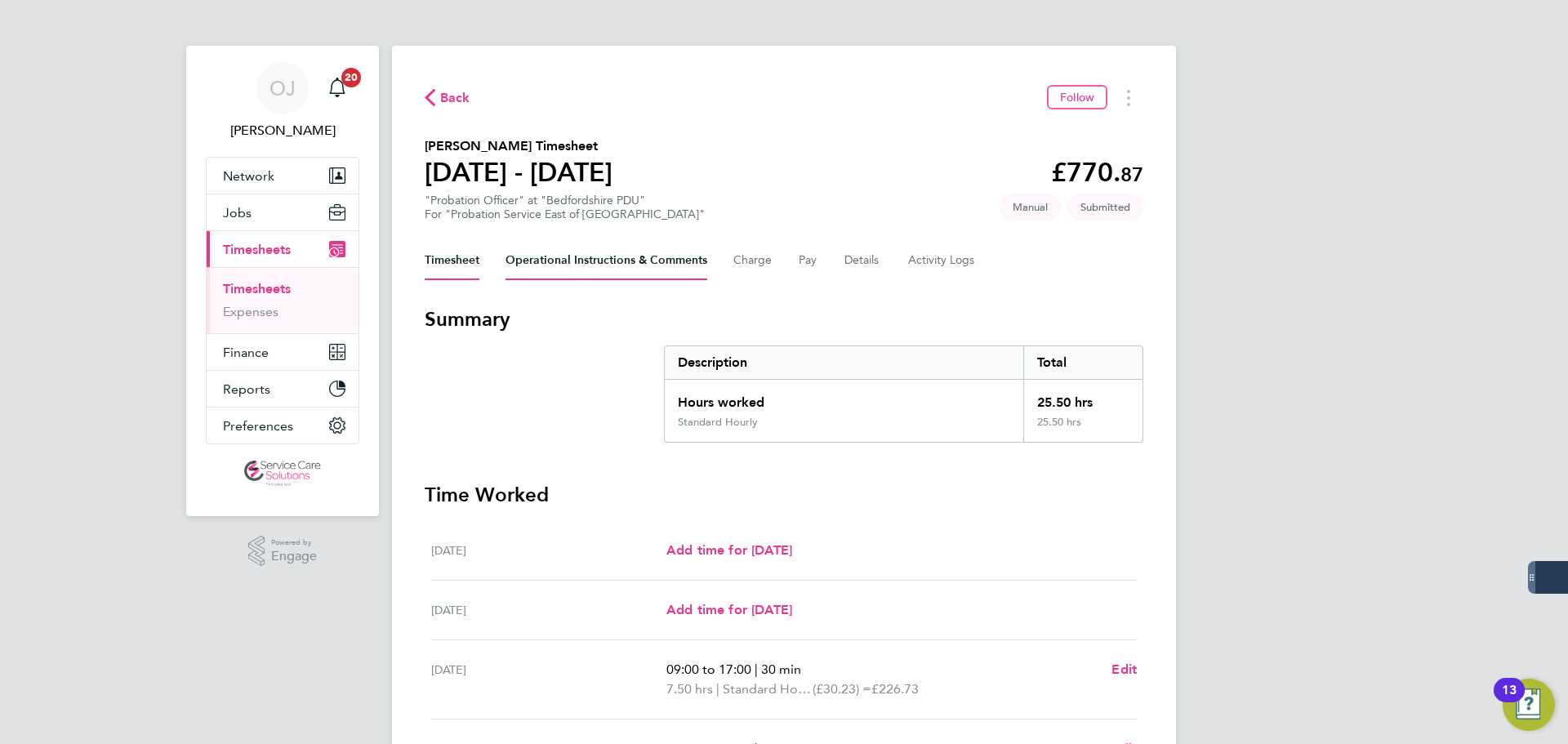
click at [588, 258] on Comments-tab "Operational Instructions & Comments" at bounding box center [606, 260] width 201 height 40
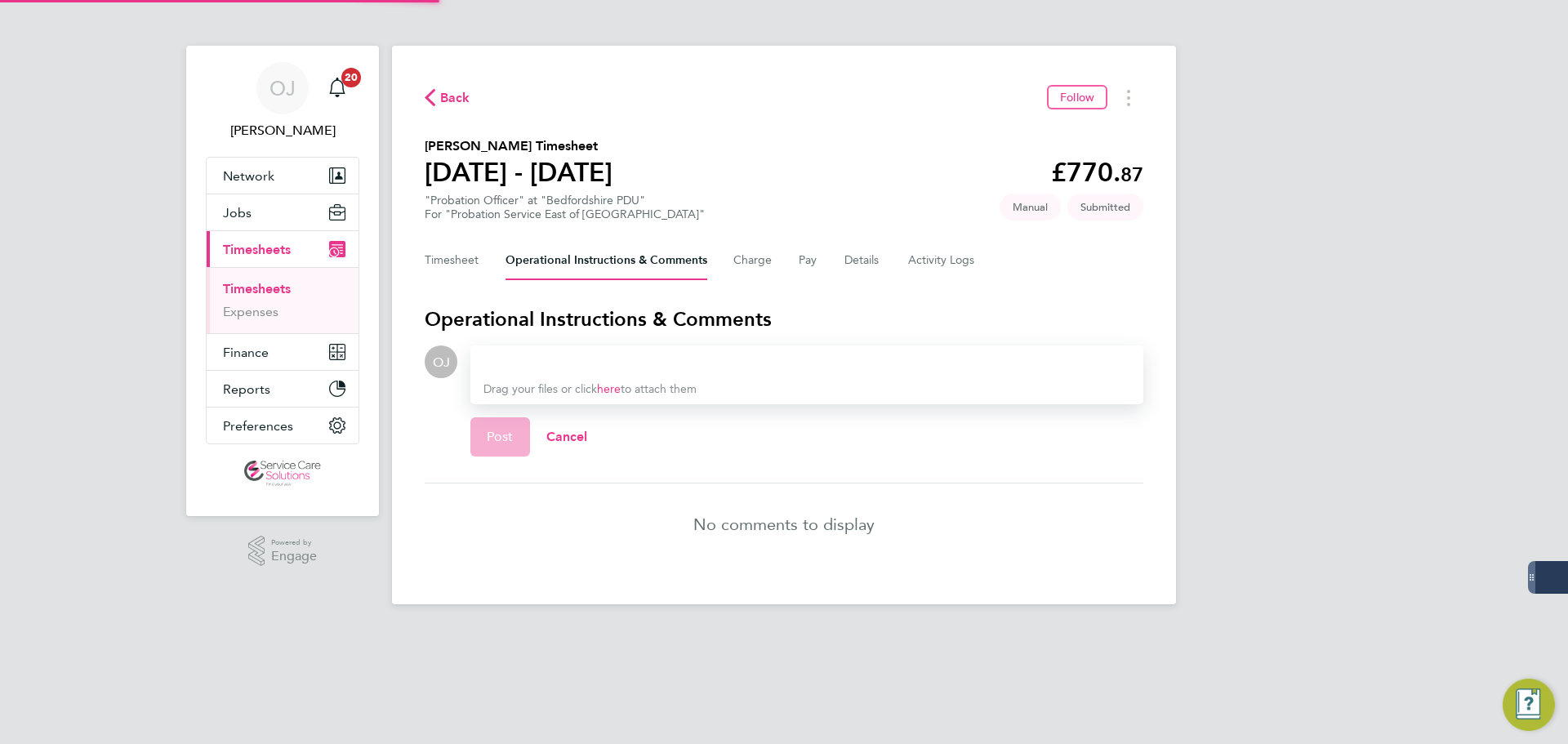
click at [569, 358] on div at bounding box center [807, 361] width 647 height 19
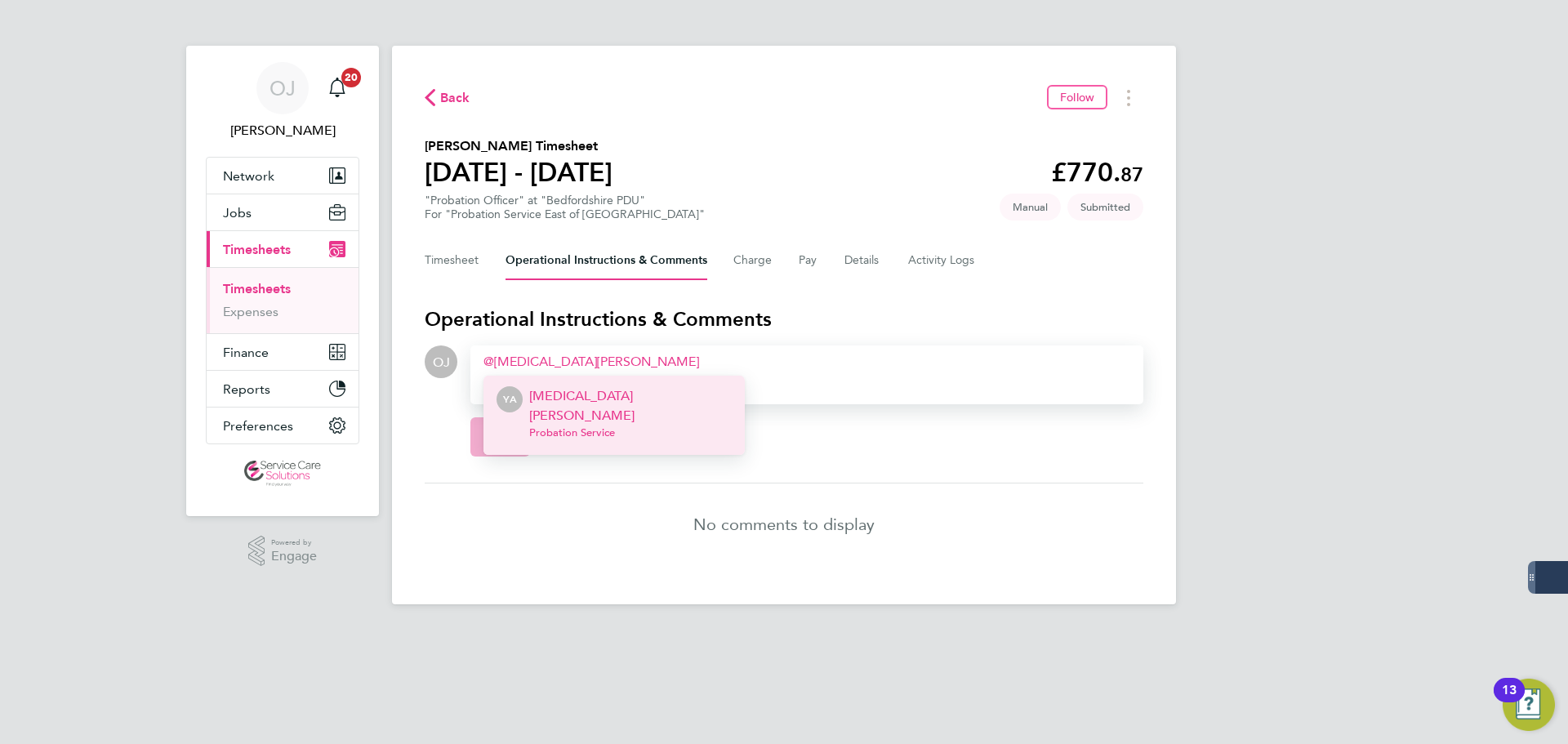
click at [597, 392] on p "[MEDICAL_DATA][PERSON_NAME]" at bounding box center [631, 406] width 202 height 40
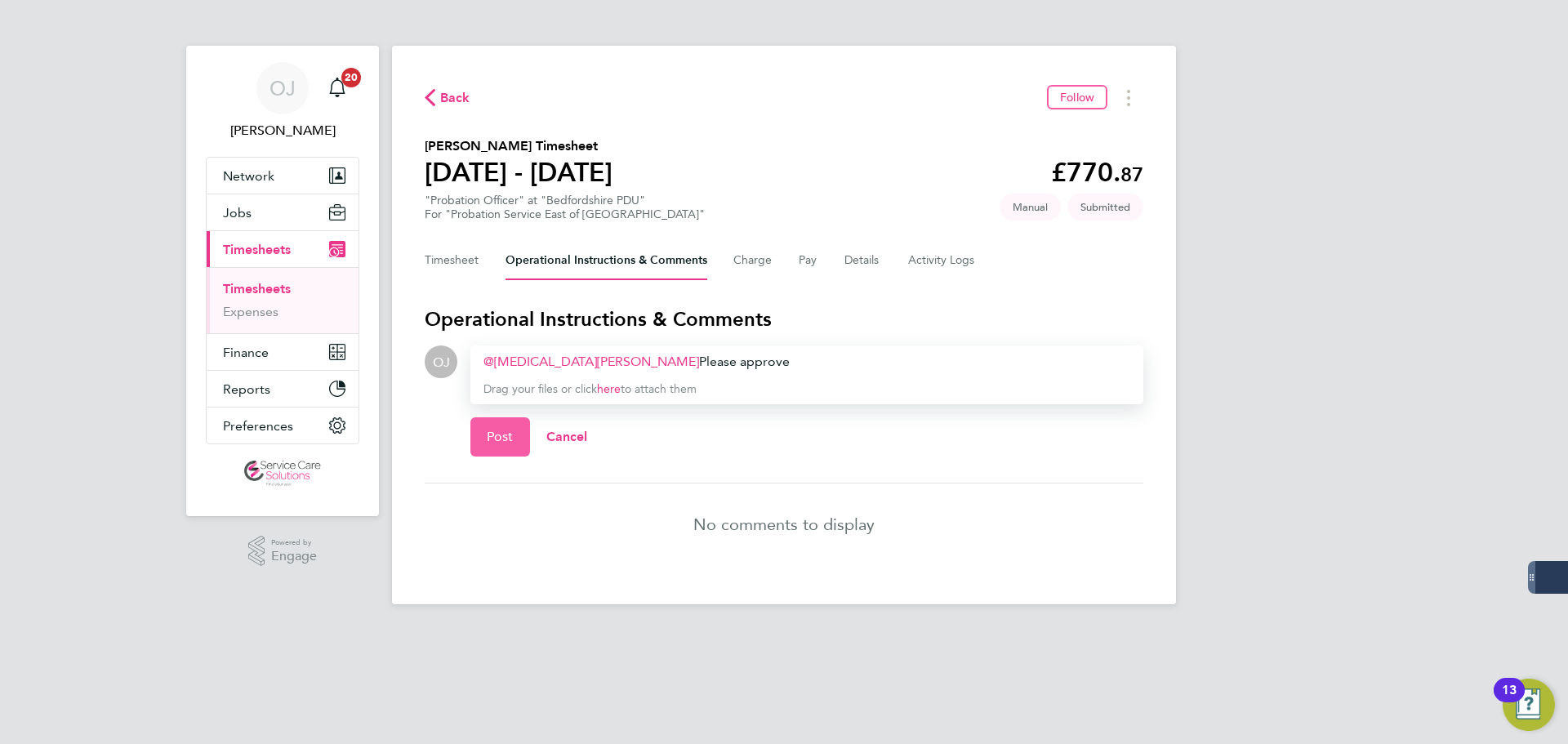
click at [515, 436] on button "Post" at bounding box center [500, 437] width 60 height 40
